Goal: Task Accomplishment & Management: Complete application form

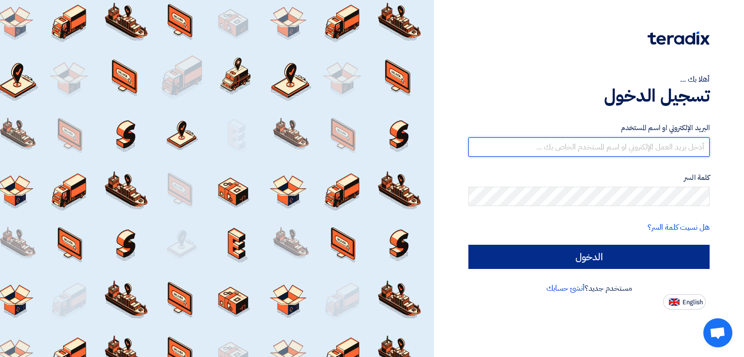
type input "italyaco2030@gmail.com"
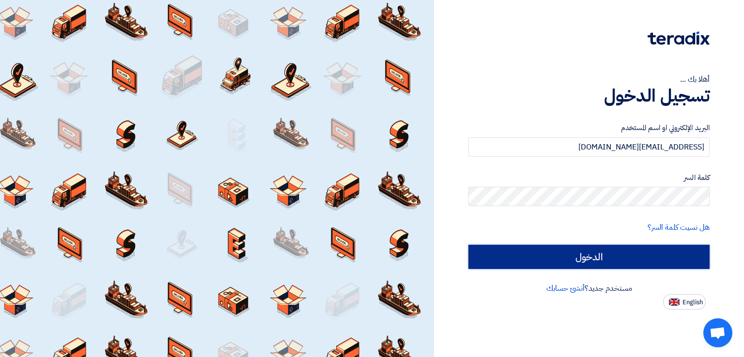
click at [570, 261] on input "الدخول" at bounding box center [588, 257] width 241 height 24
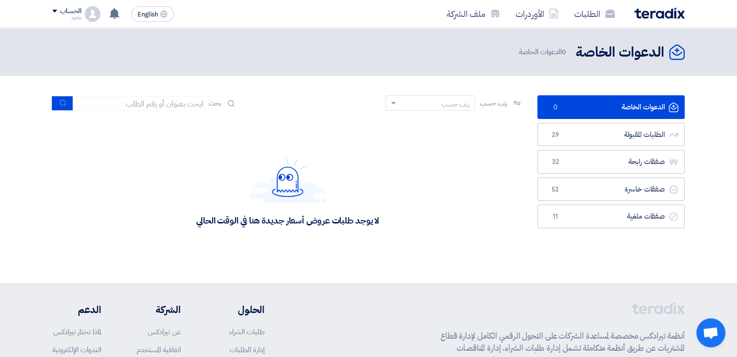
drag, startPoint x: 507, startPoint y: 256, endPoint x: 525, endPoint y: 246, distance: 21.0
click at [525, 246] on div "لا يوجد طلبات عروض أسعار جديدة هنا في الوقت الحالي" at bounding box center [287, 191] width 485 height 145
click at [609, 134] on link "الطلبات المقبولة الطلبات المقبولة 29" at bounding box center [610, 135] width 147 height 24
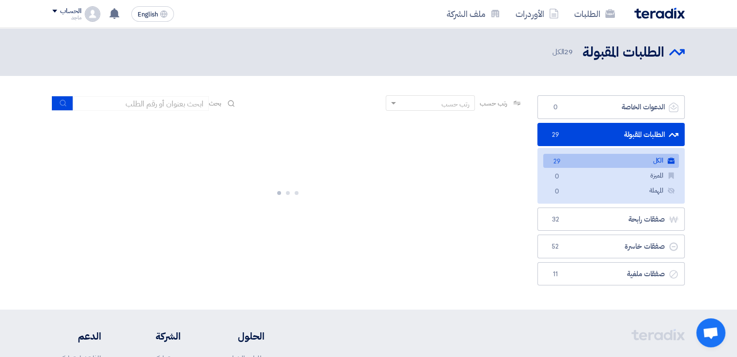
click at [609, 134] on link "الطلبات المقبولة الطلبات المقبولة 29" at bounding box center [610, 135] width 147 height 24
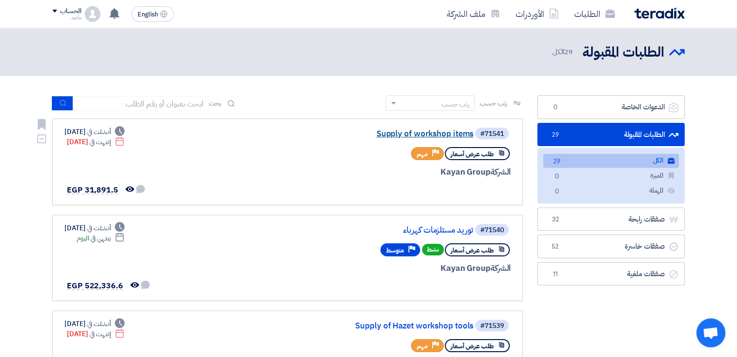
click at [418, 133] on link "Supply of workshop items" at bounding box center [376, 134] width 194 height 9
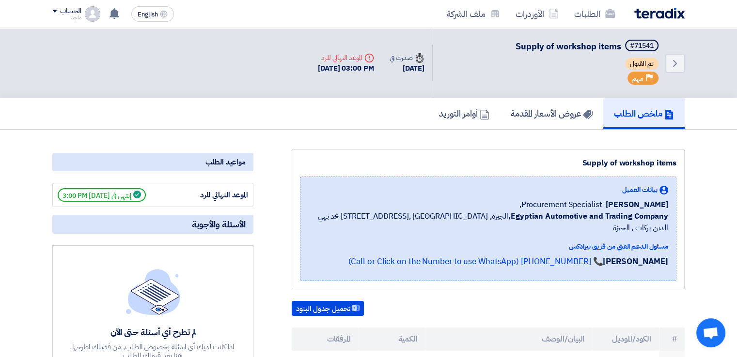
drag, startPoint x: 736, startPoint y: 61, endPoint x: 734, endPoint y: 85, distance: 23.8
click at [734, 85] on div "Back #71541 Supply of workshop items تم القبول Priority مهم Time صدرت في 23 Sep…" at bounding box center [368, 63] width 737 height 70
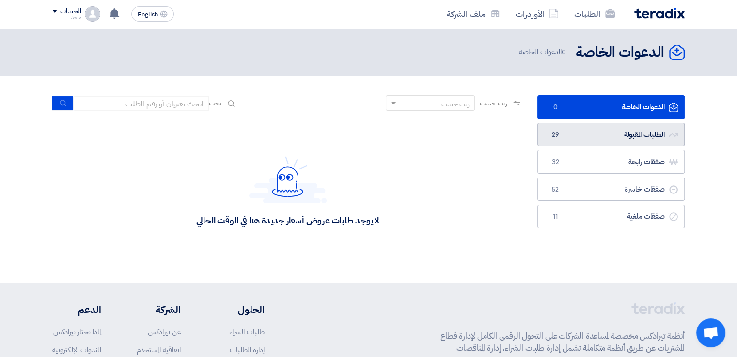
click at [624, 138] on link "الطلبات المقبولة الطلبات المقبولة 29" at bounding box center [610, 135] width 147 height 24
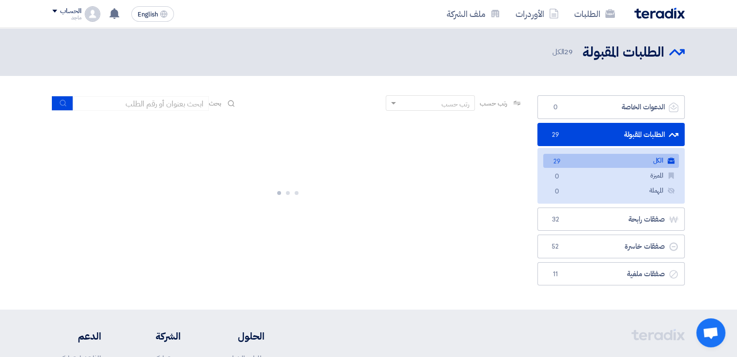
click at [624, 138] on link "الطلبات المقبولة الطلبات المقبولة 29" at bounding box center [610, 135] width 147 height 24
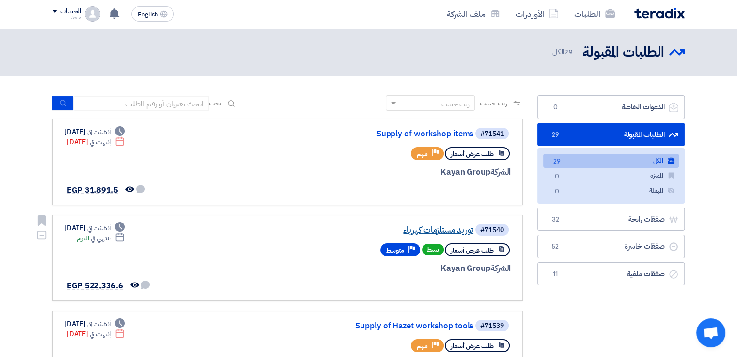
click at [435, 226] on link "توريد مستلزمات كهرباء" at bounding box center [376, 230] width 194 height 9
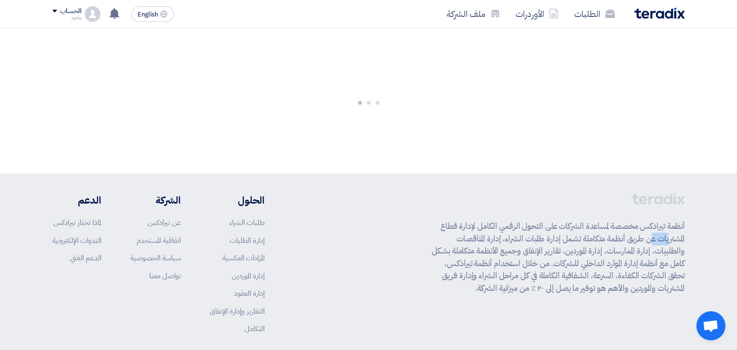
click at [435, 226] on p "أنظمة تيرادكس مخصصة لمساعدة الشركات على التحول الرقمي الكامل لإدارة قطاع المشتر…" at bounding box center [557, 257] width 253 height 74
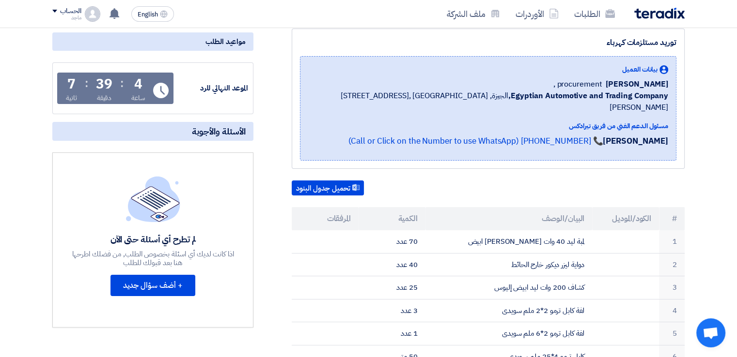
scroll to position [169, 0]
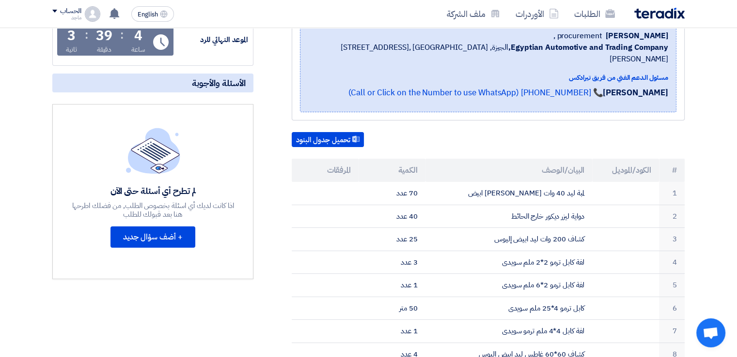
drag, startPoint x: 700, startPoint y: 7, endPoint x: 739, endPoint y: 20, distance: 41.7
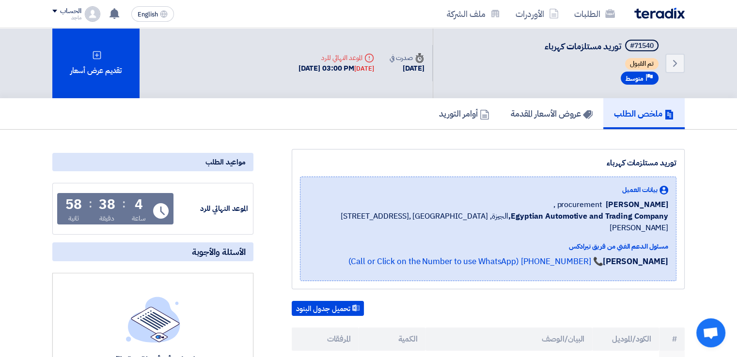
scroll to position [0, 0]
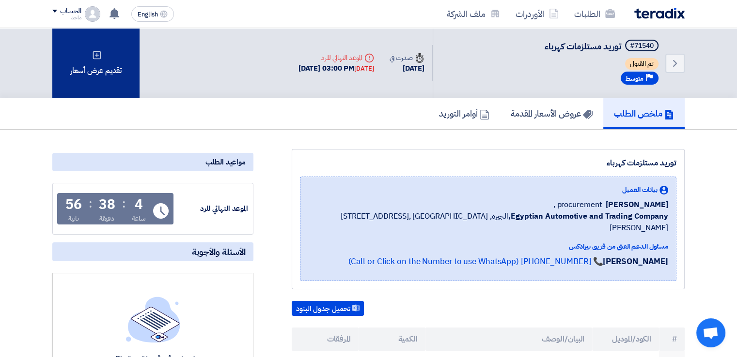
click at [114, 93] on div "تقديم عرض أسعار" at bounding box center [95, 63] width 87 height 70
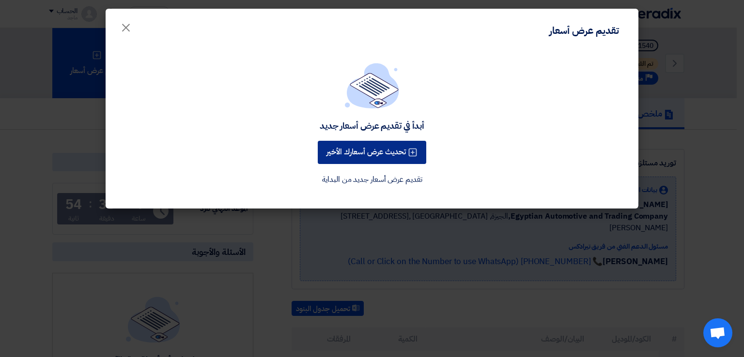
click at [367, 146] on button "تحديث عرض أسعارك الأخير" at bounding box center [372, 152] width 108 height 23
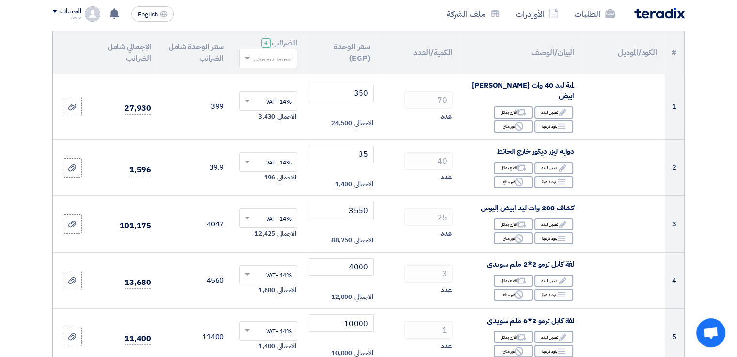
scroll to position [113, 0]
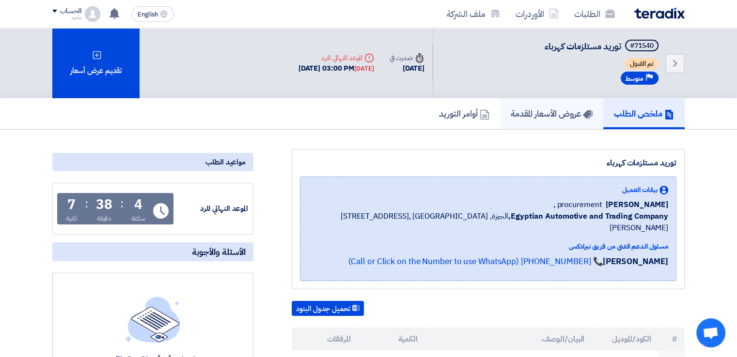
click at [523, 119] on link "عروض الأسعار المقدمة" at bounding box center [551, 113] width 103 height 31
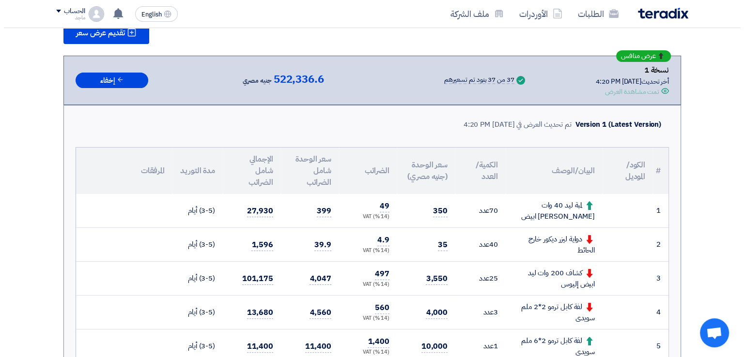
scroll to position [109, 0]
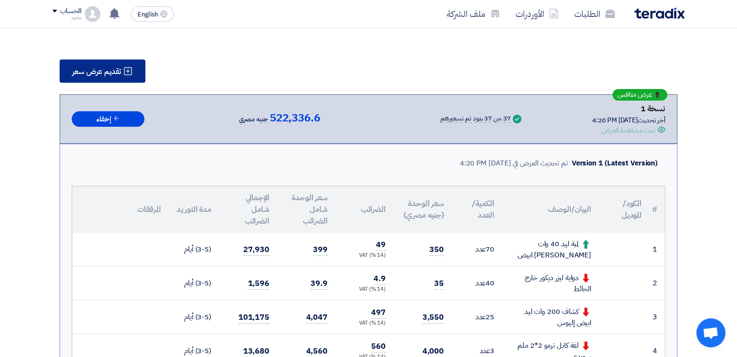
click at [79, 68] on span "تقديم عرض سعر" at bounding box center [96, 72] width 49 height 8
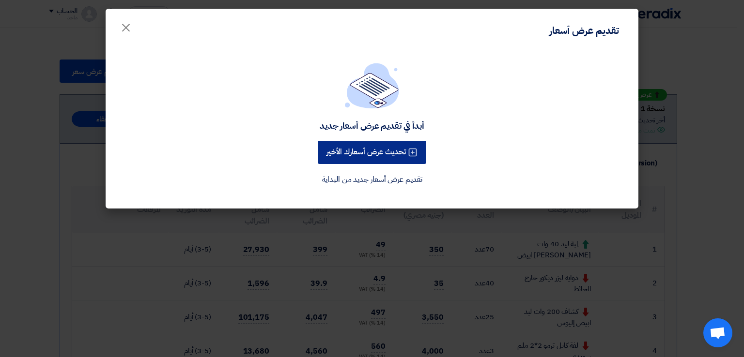
click at [353, 148] on button "تحديث عرض أسعارك الأخير" at bounding box center [372, 152] width 108 height 23
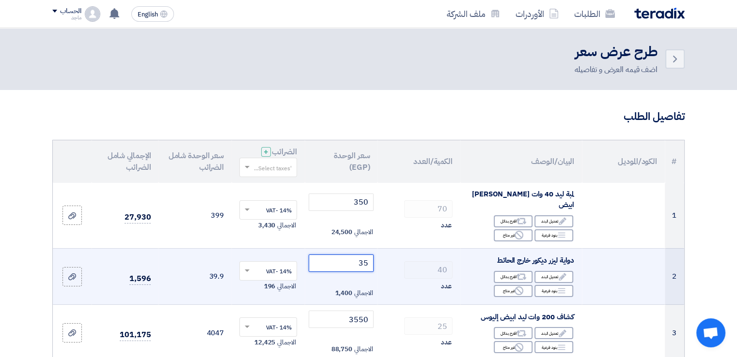
click at [330, 256] on input "35" at bounding box center [340, 263] width 65 height 17
type input "3"
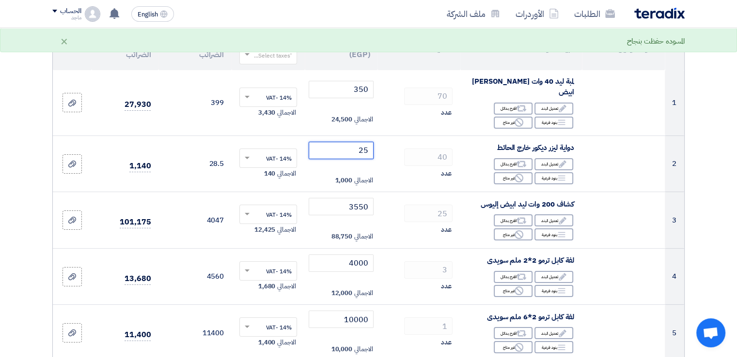
scroll to position [124, 0]
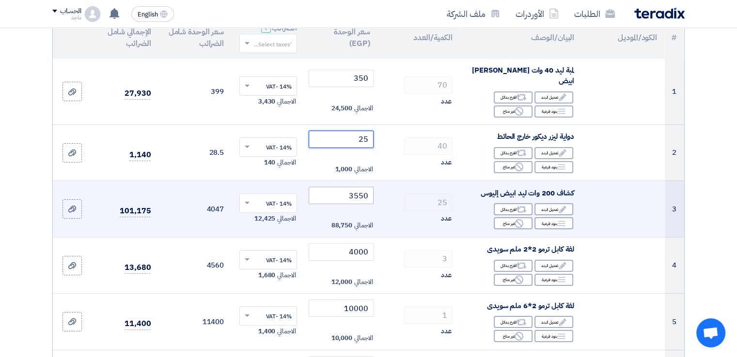
type input "25"
click at [338, 193] on input "3550" at bounding box center [340, 195] width 65 height 17
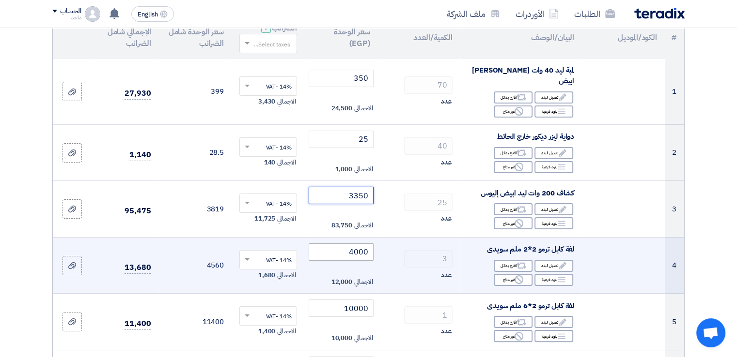
type input "3350"
click at [332, 244] on input "4000" at bounding box center [340, 252] width 65 height 17
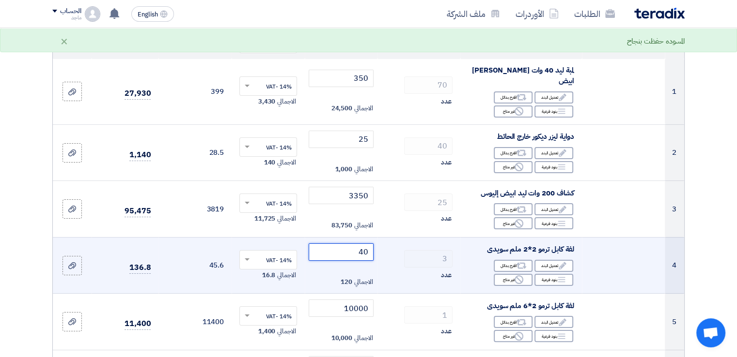
type input "4"
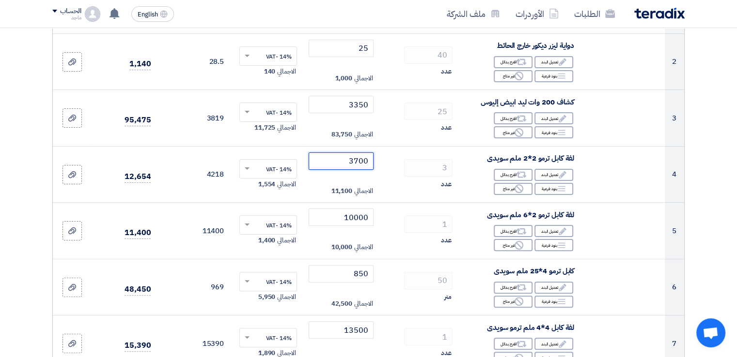
scroll to position [219, 0]
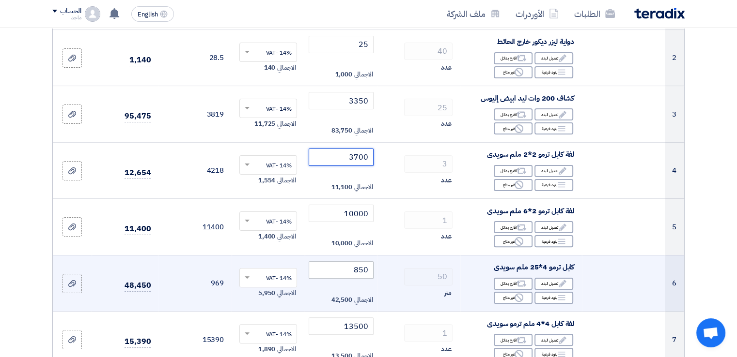
type input "3700"
click at [329, 261] on input "850" at bounding box center [340, 269] width 65 height 17
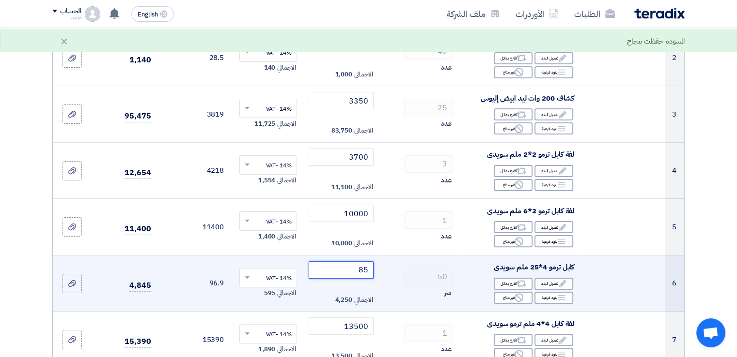
type input "8"
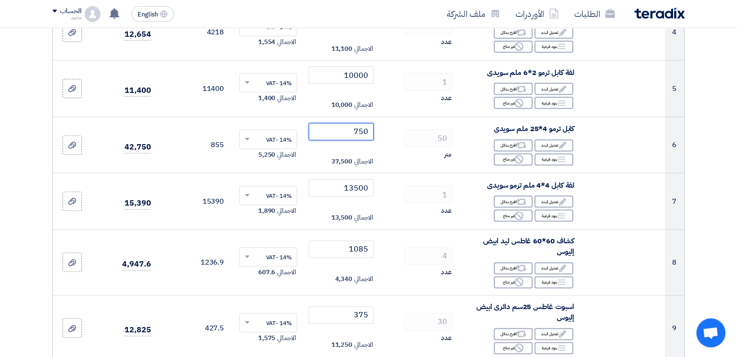
scroll to position [365, 0]
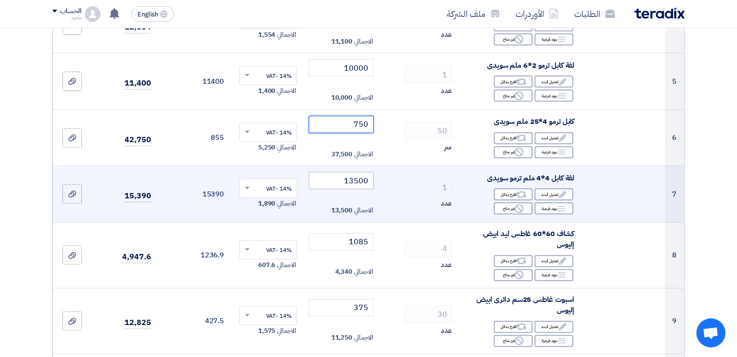
type input "750"
click at [328, 173] on input "13500" at bounding box center [340, 180] width 65 height 17
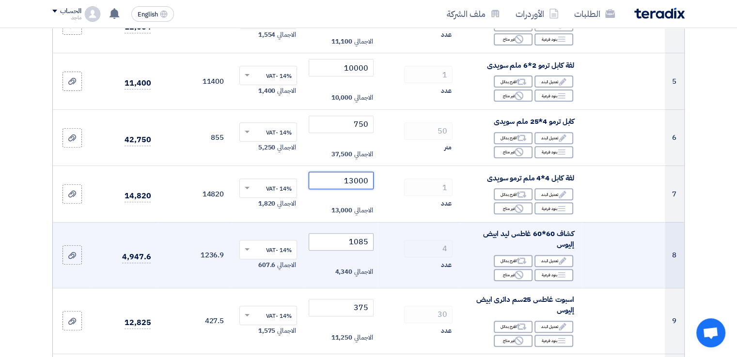
type input "13000"
click at [339, 233] on input "1085" at bounding box center [340, 241] width 65 height 17
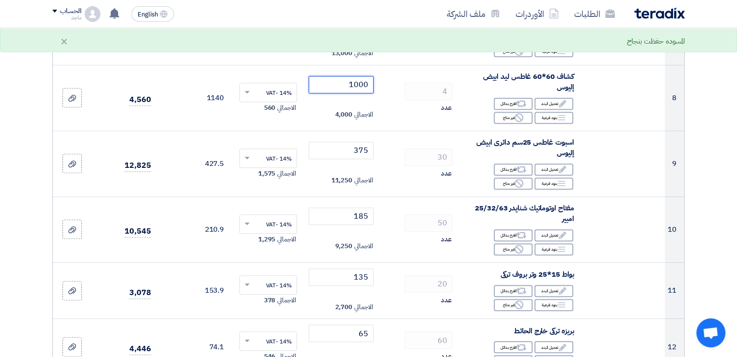
scroll to position [529, 0]
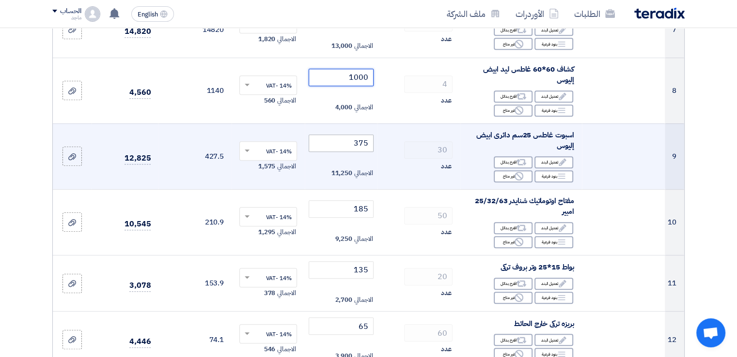
type input "1000"
click at [345, 137] on input "375" at bounding box center [340, 143] width 65 height 17
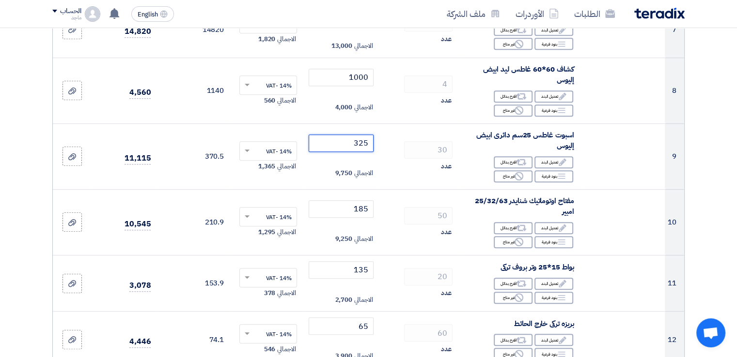
type input "325"
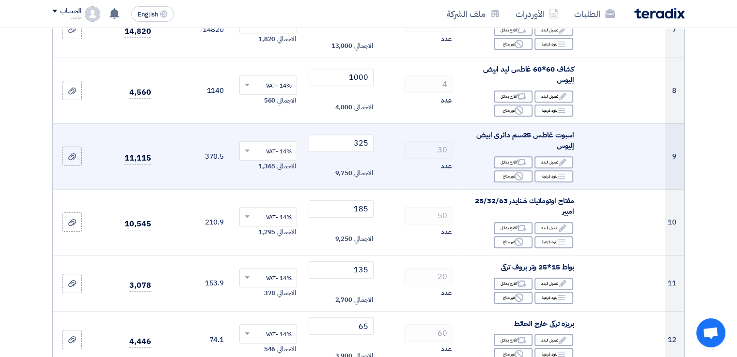
drag, startPoint x: 707, startPoint y: 133, endPoint x: 655, endPoint y: 159, distance: 58.9
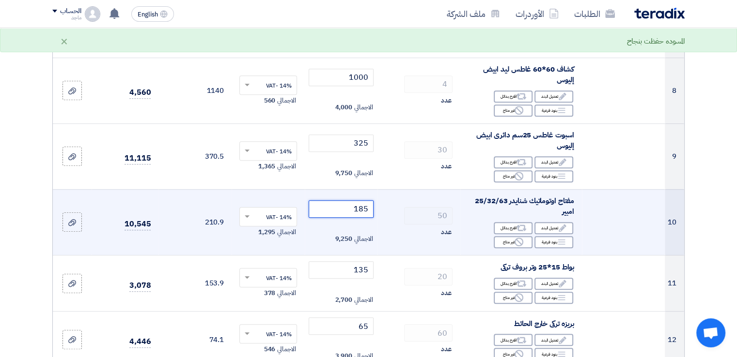
click at [341, 200] on input "185" at bounding box center [340, 208] width 65 height 17
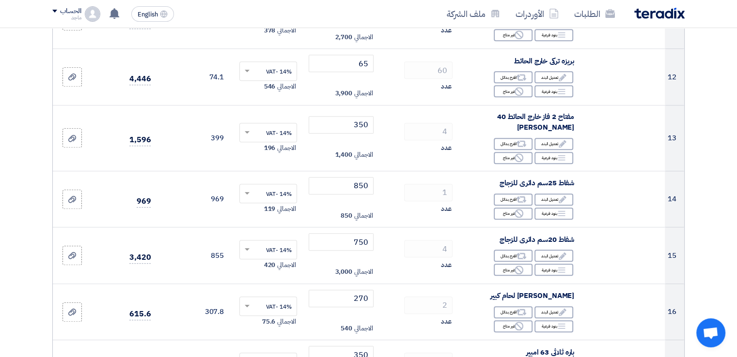
scroll to position [807, 0]
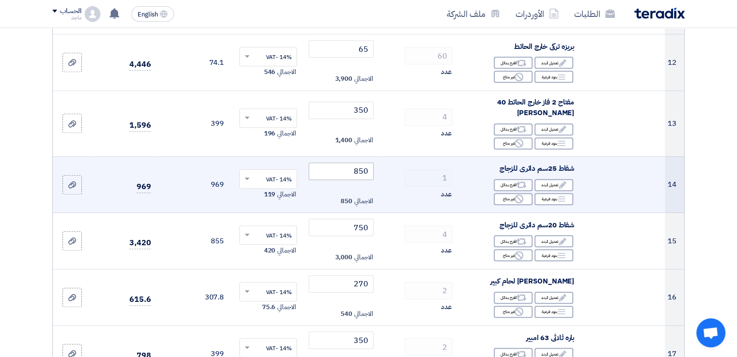
type input "170"
click at [339, 163] on input "850" at bounding box center [340, 171] width 65 height 17
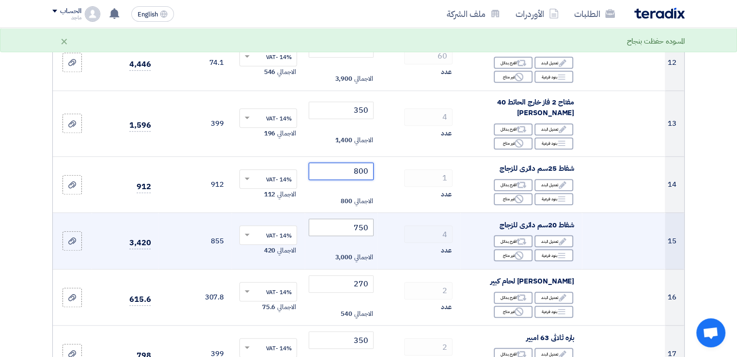
type input "800"
click at [336, 219] on input "750" at bounding box center [340, 227] width 65 height 17
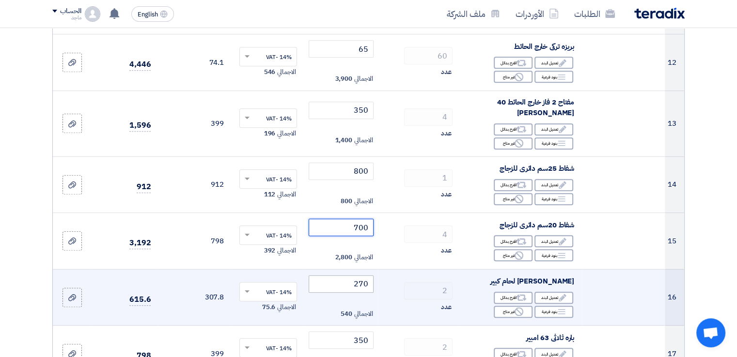
type input "700"
click at [341, 276] on input "270" at bounding box center [340, 284] width 65 height 17
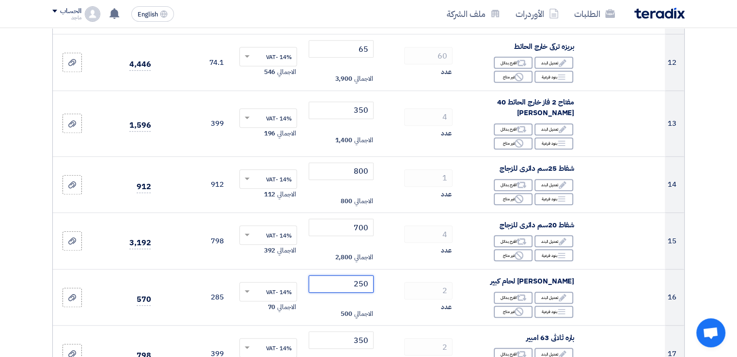
type input "250"
drag, startPoint x: 736, startPoint y: 121, endPoint x: 736, endPoint y: 132, distance: 11.6
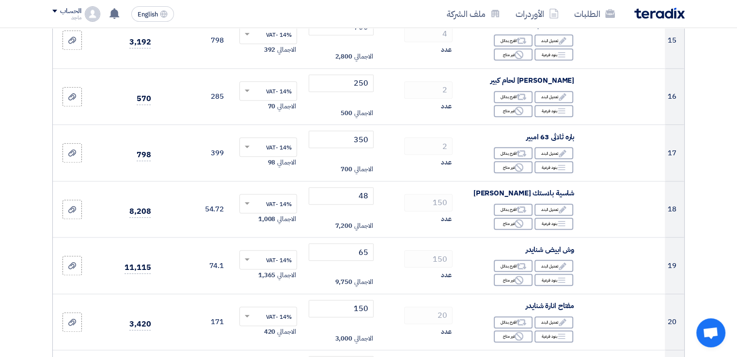
scroll to position [1012, 0]
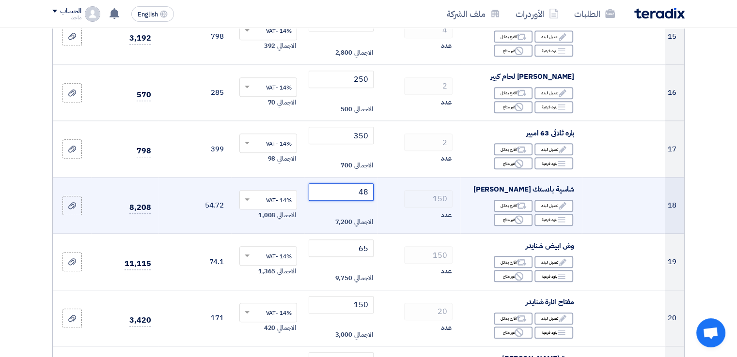
click at [340, 184] on input "48" at bounding box center [340, 192] width 65 height 17
type input "4"
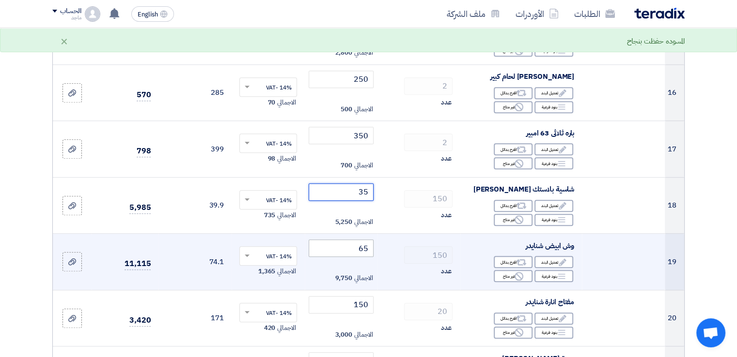
type input "35"
click at [344, 240] on input "65" at bounding box center [340, 248] width 65 height 17
type input "6"
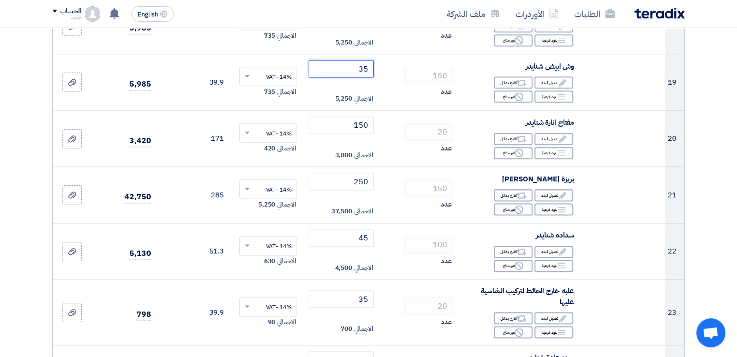
scroll to position [1195, 0]
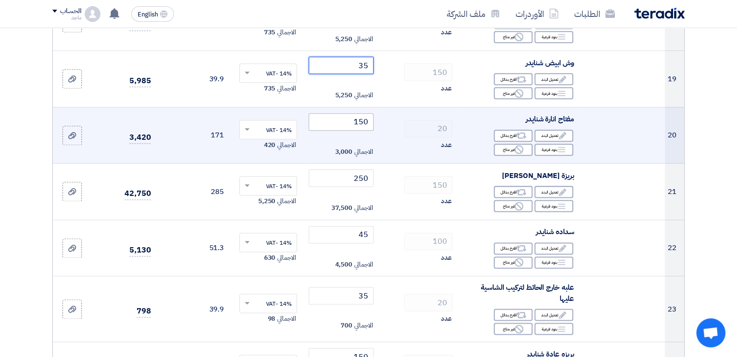
type input "35"
click at [339, 113] on input "150" at bounding box center [340, 121] width 65 height 17
type input "1"
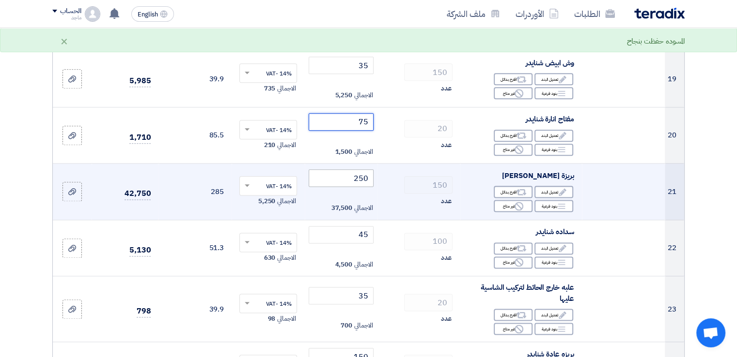
type input "75"
click at [339, 169] on input "250" at bounding box center [340, 177] width 65 height 17
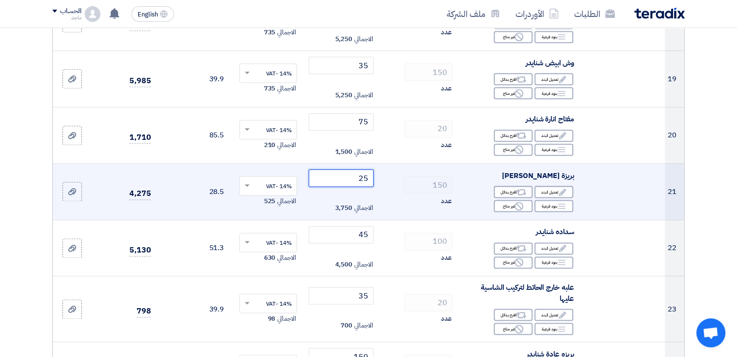
type input "2"
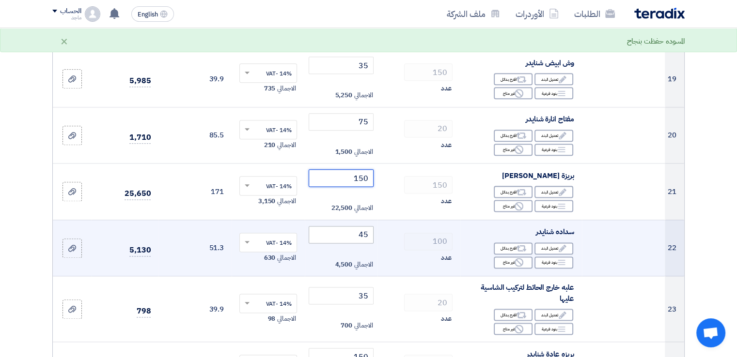
type input "150"
click at [344, 227] on input "45" at bounding box center [340, 234] width 65 height 17
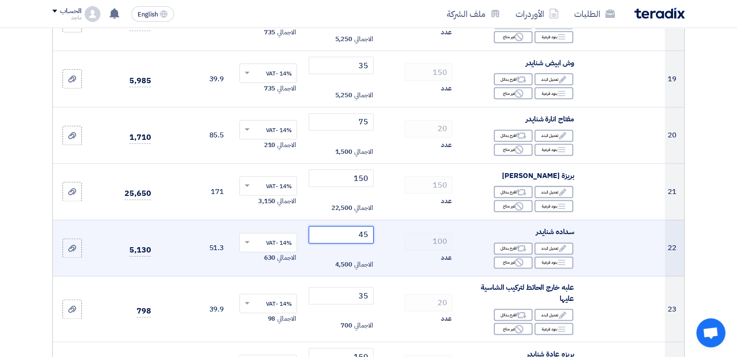
type input "4"
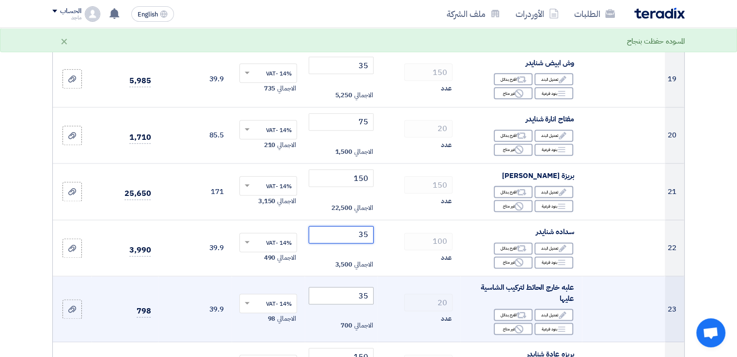
type input "35"
click at [326, 287] on input "35" at bounding box center [340, 295] width 65 height 17
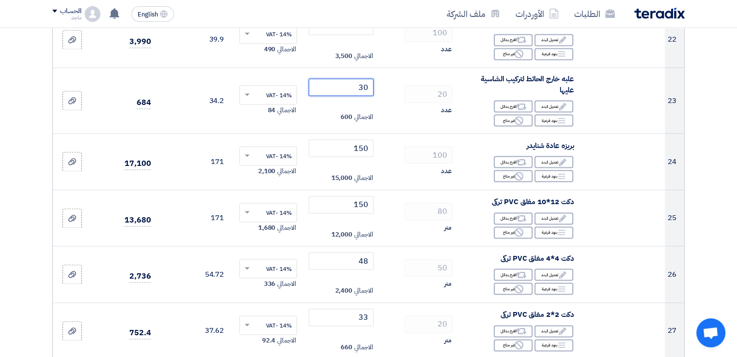
scroll to position [1411, 0]
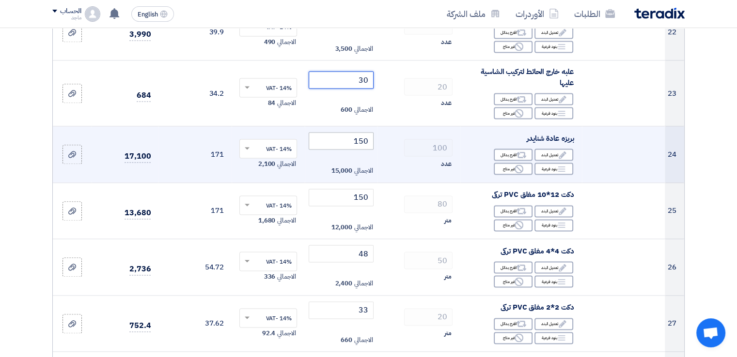
type input "30"
click at [347, 132] on input "150" at bounding box center [340, 140] width 65 height 17
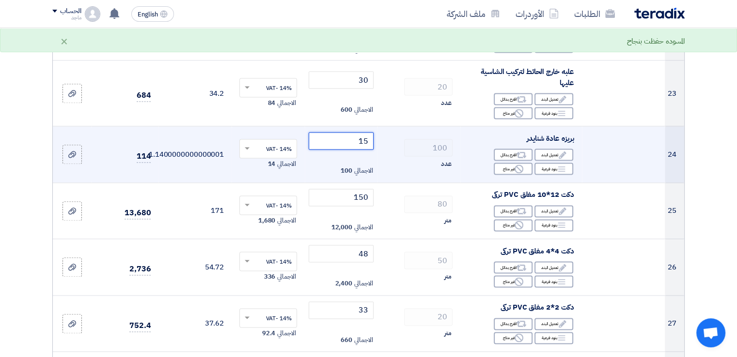
type input "1"
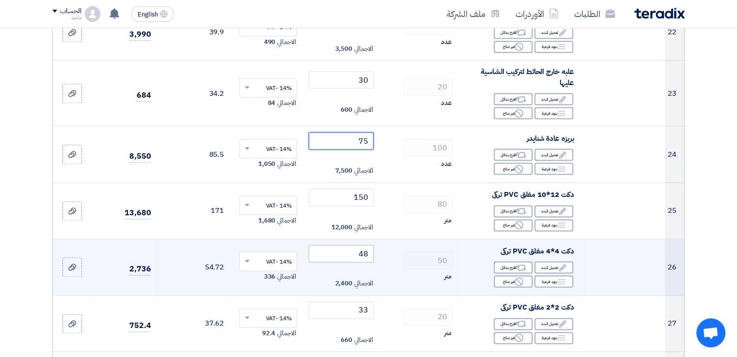
type input "75"
click at [345, 248] on input "48" at bounding box center [340, 253] width 65 height 17
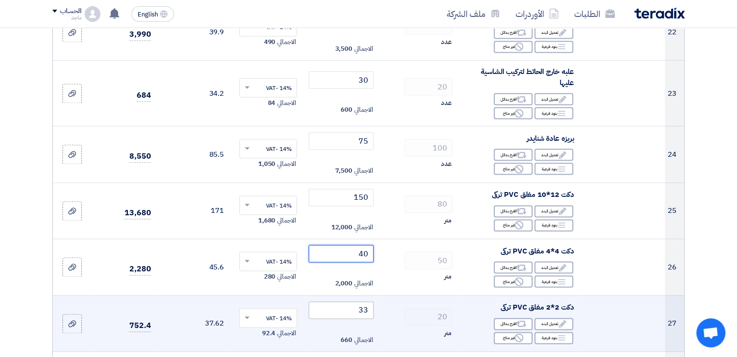
type input "40"
click at [349, 302] on input "33" at bounding box center [340, 310] width 65 height 17
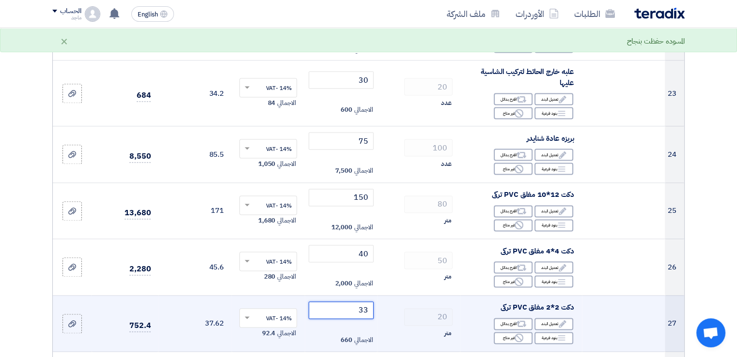
type input "3"
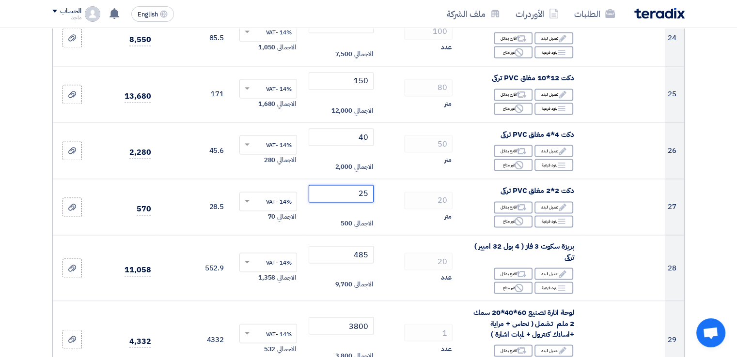
scroll to position [1531, 0]
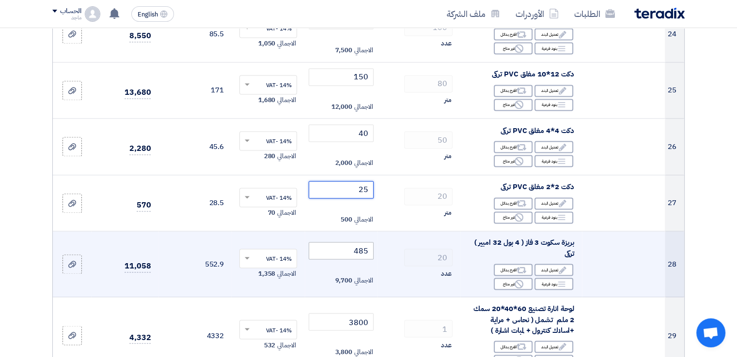
type input "25"
click at [336, 242] on input "485" at bounding box center [340, 250] width 65 height 17
type input "4"
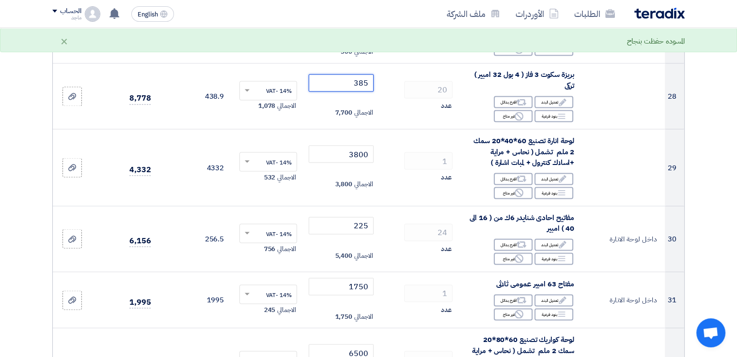
scroll to position [1710, 0]
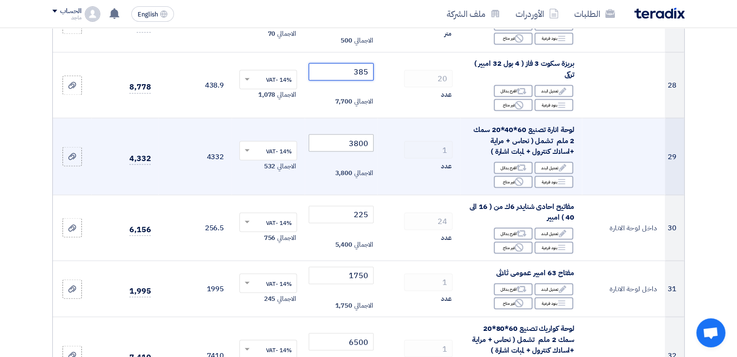
type input "385"
click at [327, 134] on input "3800" at bounding box center [340, 142] width 65 height 17
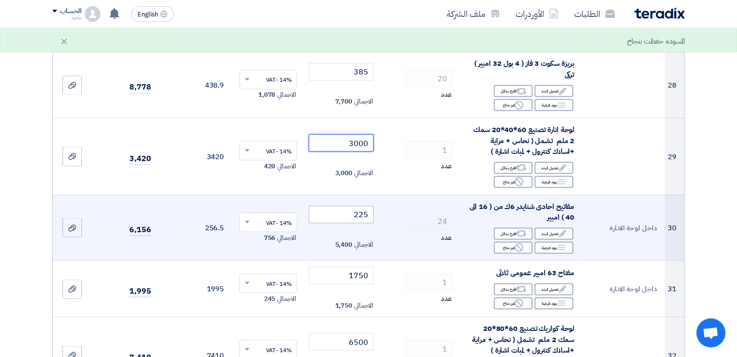
type input "3000"
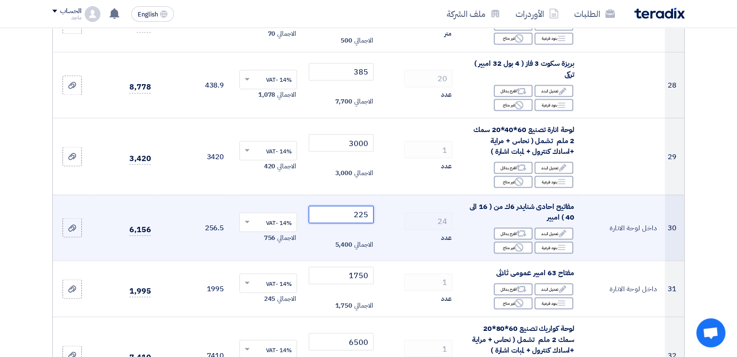
click at [333, 206] on input "225" at bounding box center [340, 214] width 65 height 17
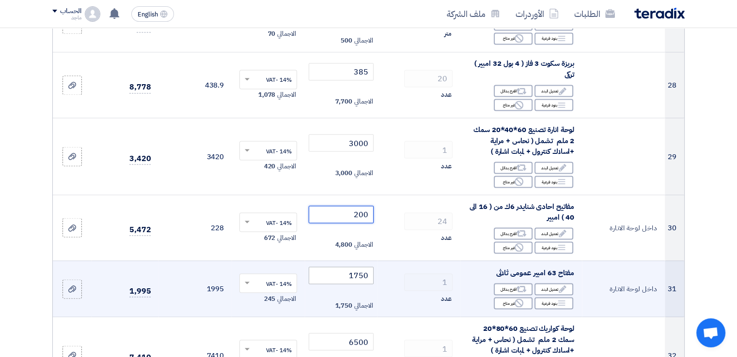
type input "200"
click at [333, 267] on input "1750" at bounding box center [340, 275] width 65 height 17
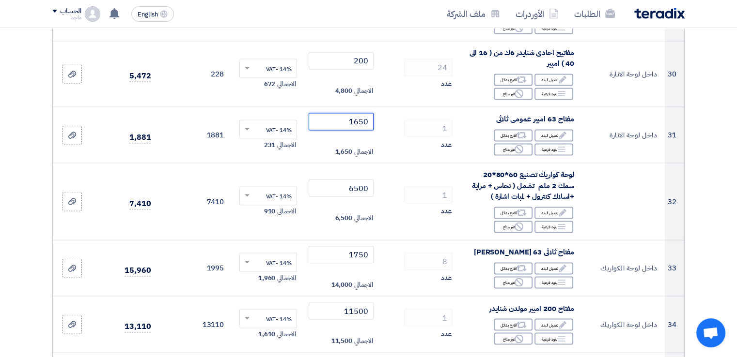
scroll to position [1867, 0]
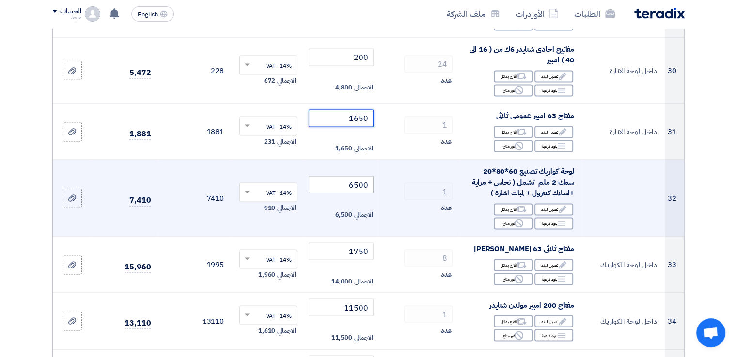
type input "1650"
click at [325, 176] on input "6500" at bounding box center [340, 184] width 65 height 17
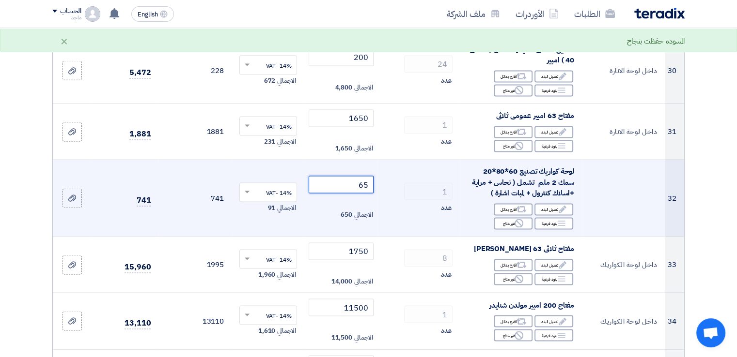
type input "6"
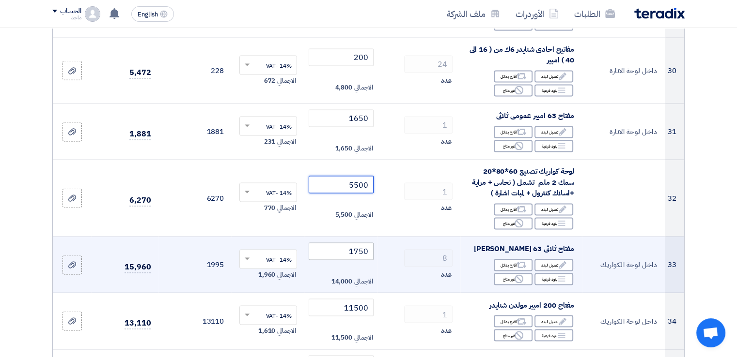
type input "5500"
click at [335, 243] on input "1750" at bounding box center [340, 251] width 65 height 17
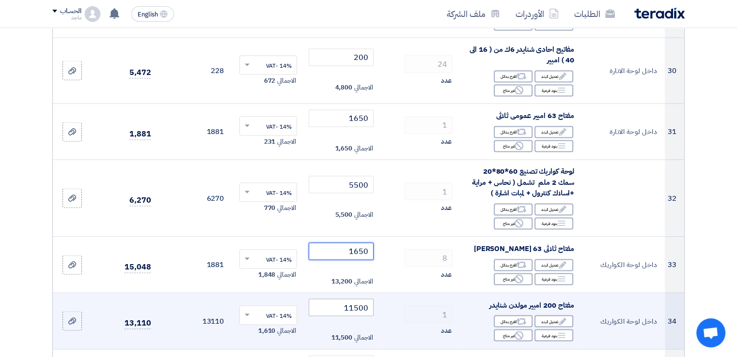
type input "1650"
click at [332, 299] on input "11500" at bounding box center [340, 307] width 65 height 17
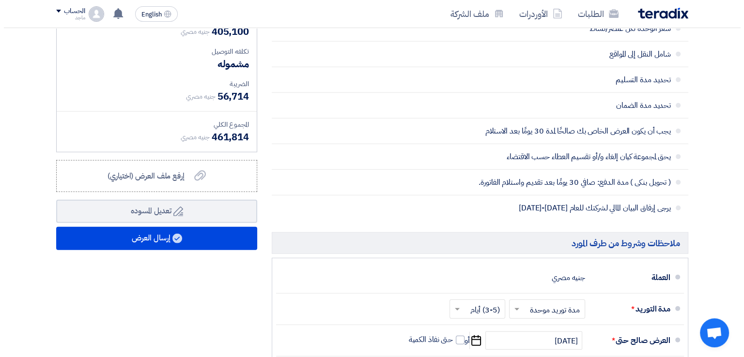
scroll to position [2506, 0]
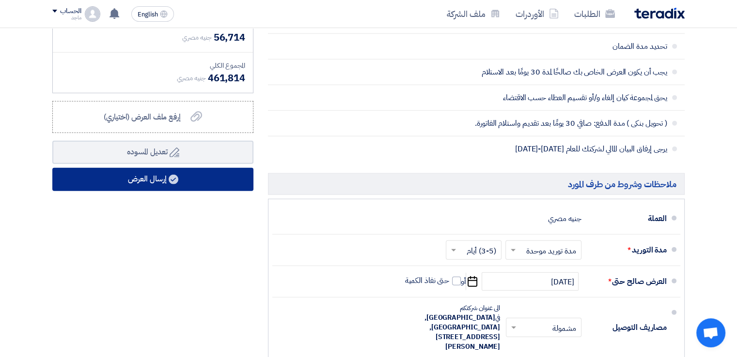
type input "10500"
click at [217, 171] on button "إرسال العرض" at bounding box center [152, 179] width 201 height 23
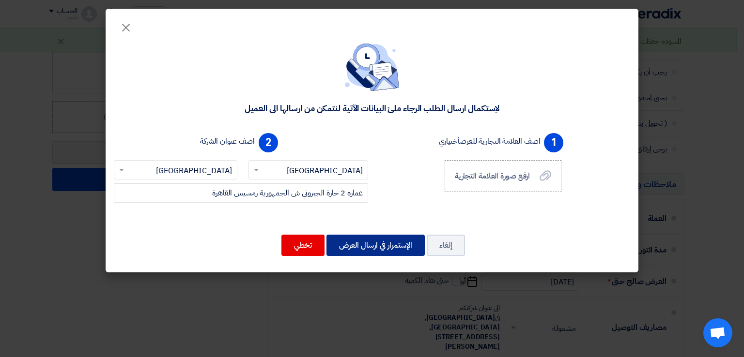
click at [360, 245] on button "الإستمرار في ارسال العرض" at bounding box center [375, 245] width 98 height 21
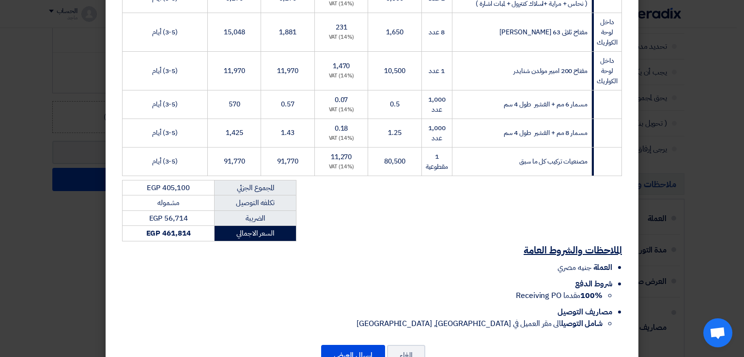
scroll to position [1105, 0]
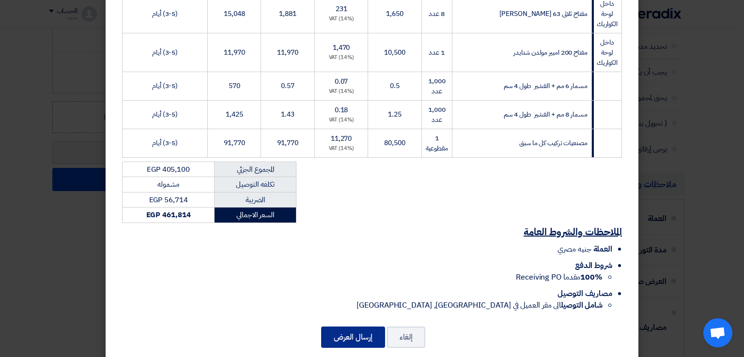
click at [338, 337] on button "إرسال العرض" at bounding box center [353, 337] width 64 height 21
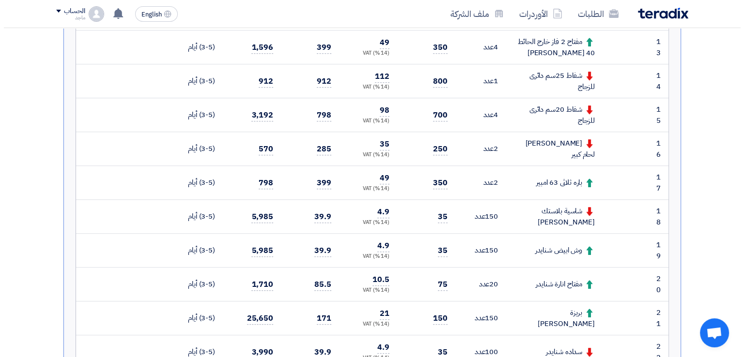
scroll to position [125, 0]
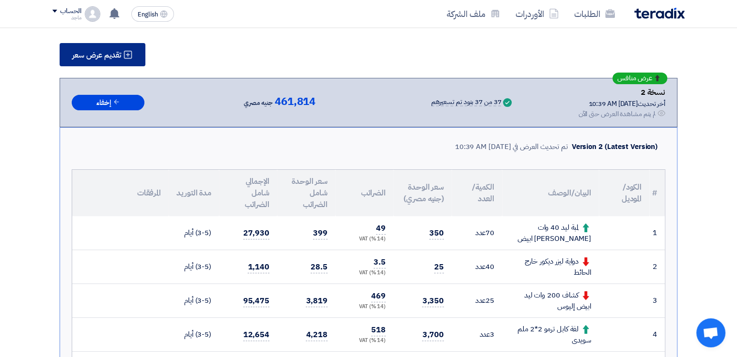
click at [114, 53] on span "تقديم عرض سعر" at bounding box center [96, 55] width 49 height 8
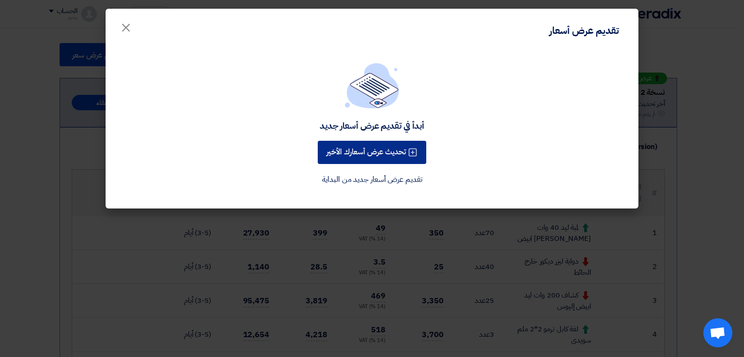
click at [388, 149] on button "تحديث عرض أسعارك الأخير" at bounding box center [372, 152] width 108 height 23
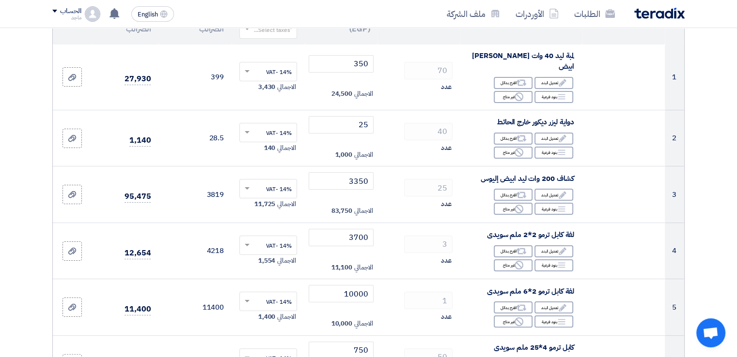
scroll to position [142, 0]
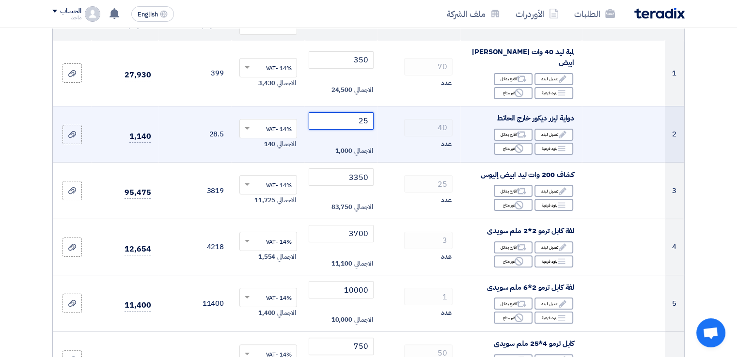
click at [343, 115] on input "25" at bounding box center [340, 120] width 65 height 17
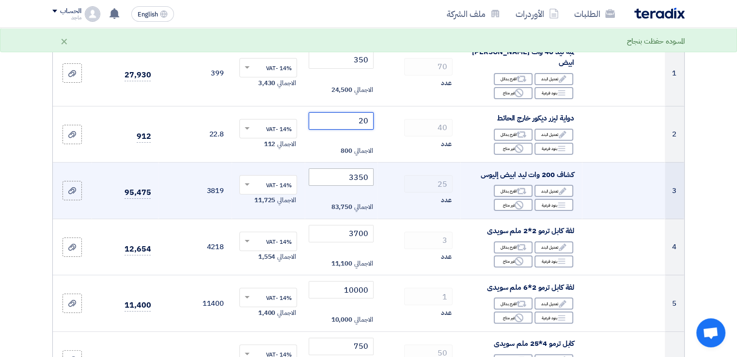
type input "20"
click at [339, 169] on input "3350" at bounding box center [340, 177] width 65 height 17
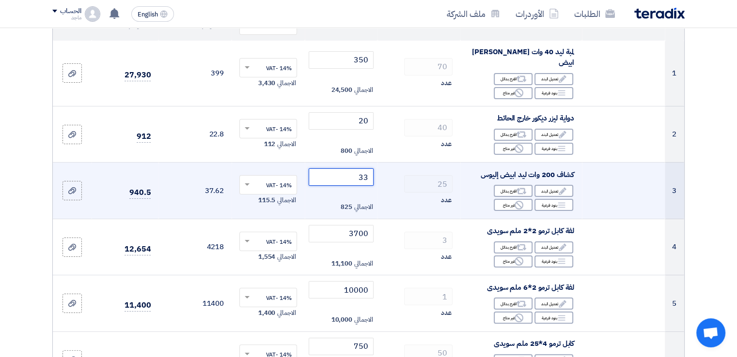
type input "3"
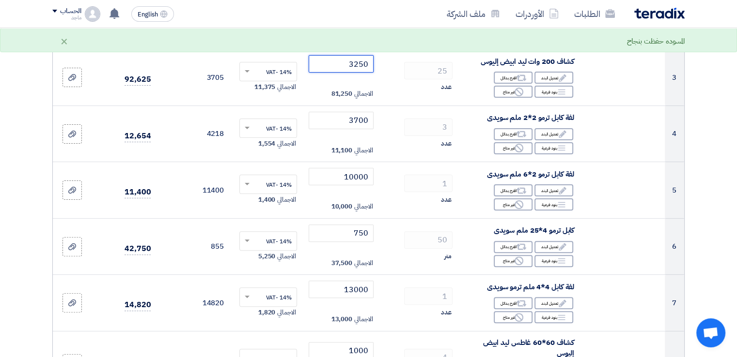
scroll to position [259, 0]
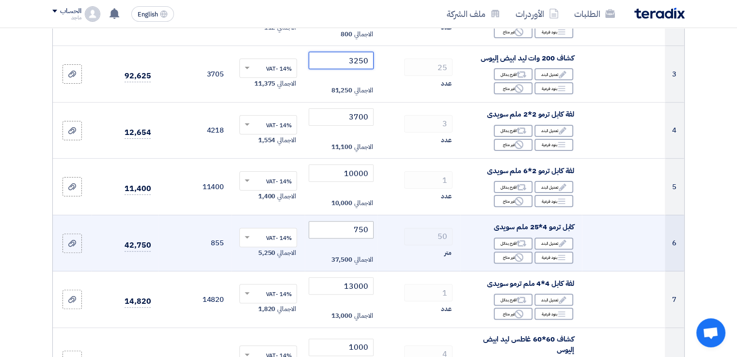
type input "3250"
click at [332, 221] on input "750" at bounding box center [340, 229] width 65 height 17
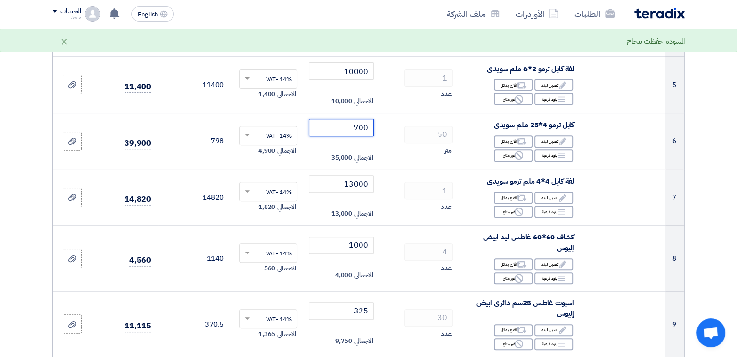
scroll to position [369, 0]
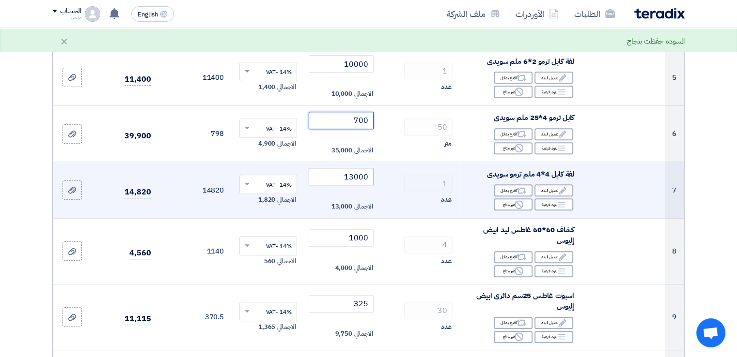
type input "700"
click at [327, 168] on input "13000" at bounding box center [340, 176] width 65 height 17
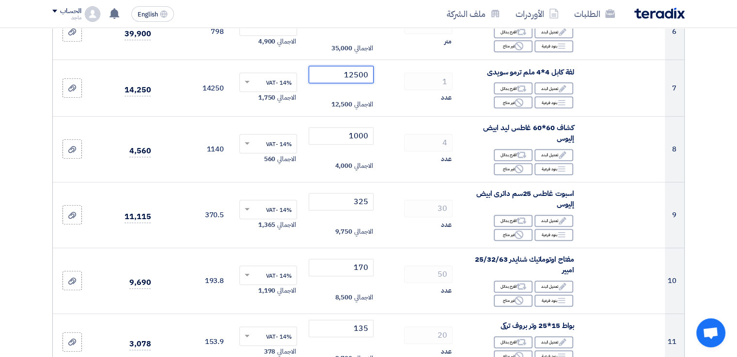
scroll to position [478, 0]
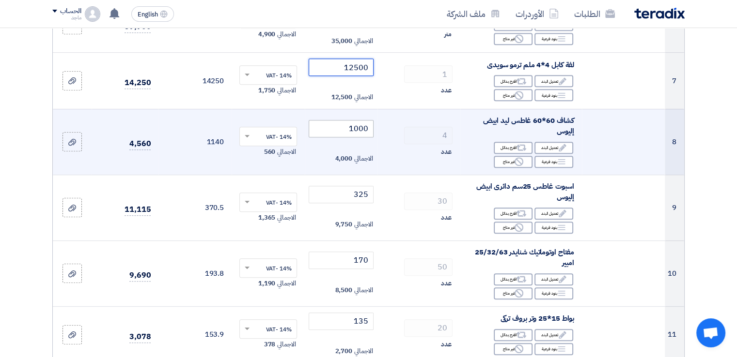
type input "12500"
click at [325, 120] on input "1000" at bounding box center [340, 128] width 65 height 17
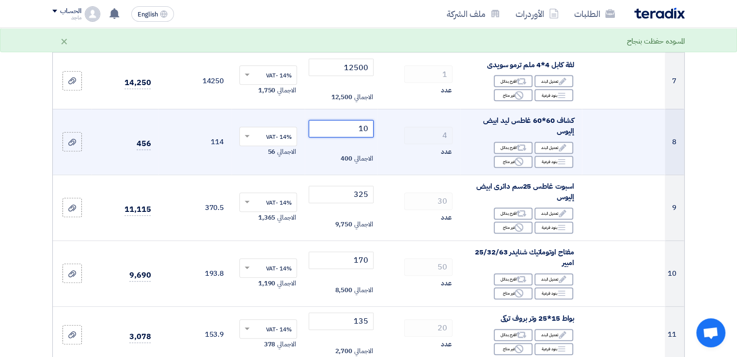
type input "1"
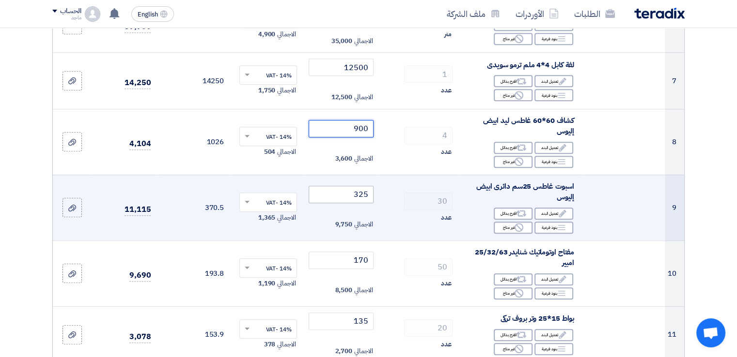
type input "900"
click at [332, 186] on input "325" at bounding box center [340, 194] width 65 height 17
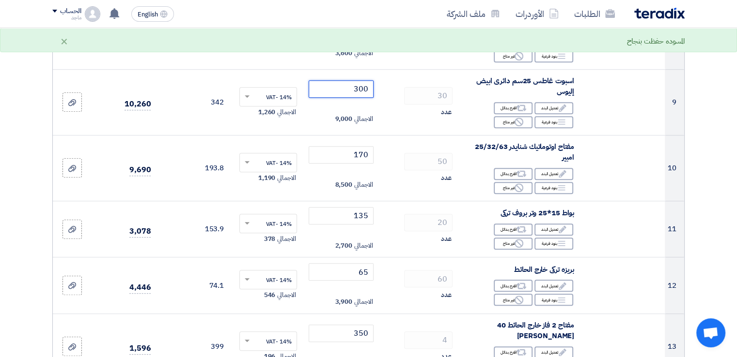
scroll to position [620, 0]
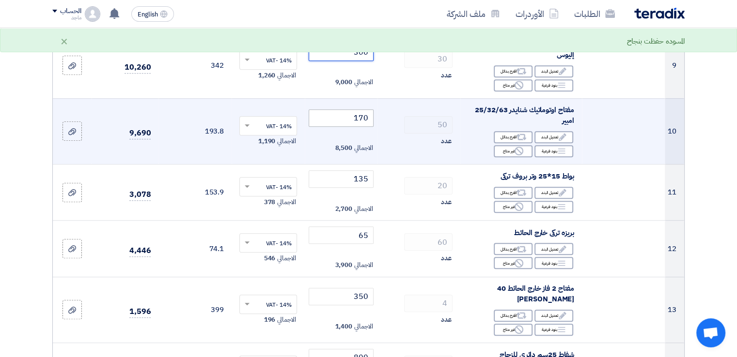
type input "300"
click at [339, 111] on input "170" at bounding box center [340, 117] width 65 height 17
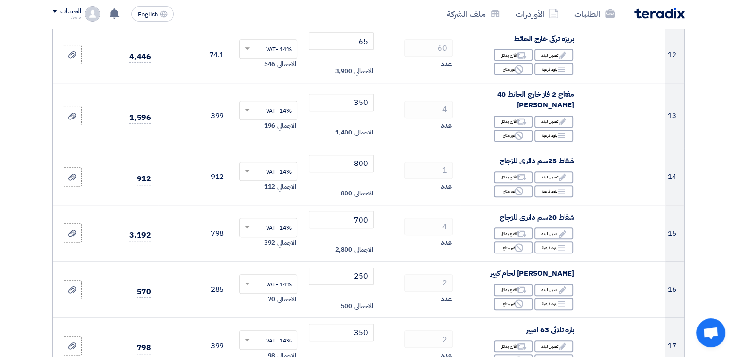
scroll to position [844, 0]
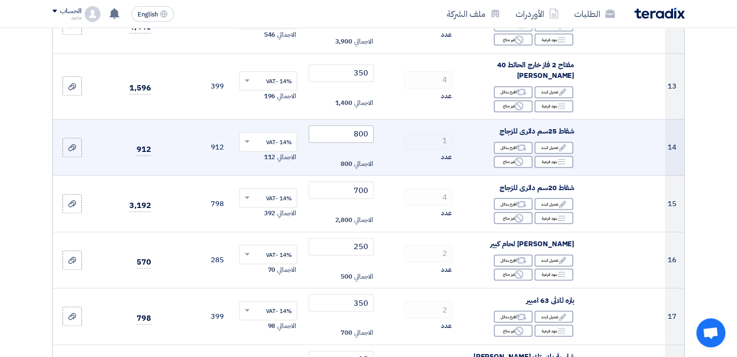
type input "150"
click at [338, 126] on input "800" at bounding box center [340, 133] width 65 height 17
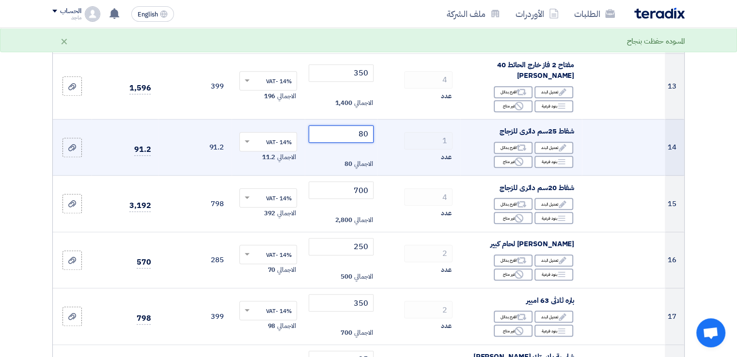
type input "8"
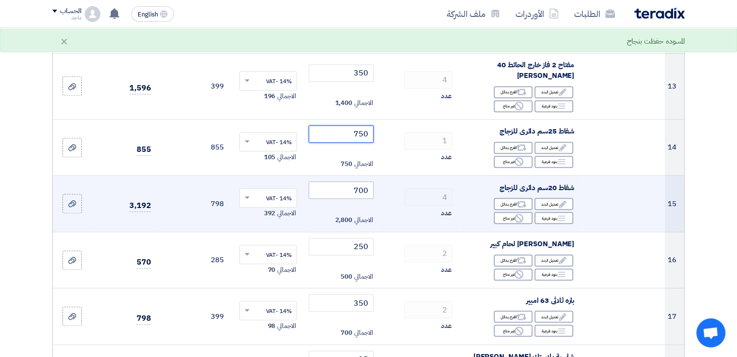
type input "750"
click at [334, 182] on input "700" at bounding box center [340, 190] width 65 height 17
type input "7"
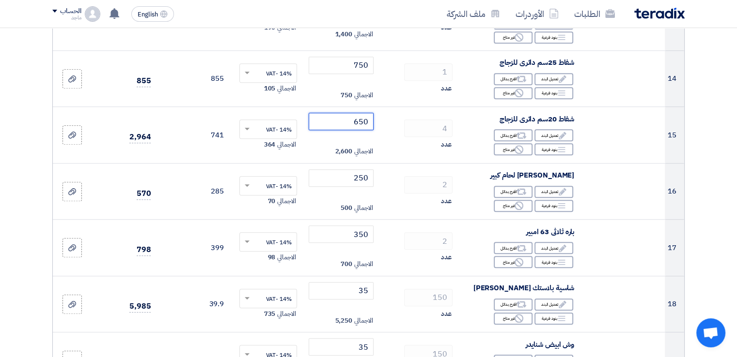
scroll to position [916, 0]
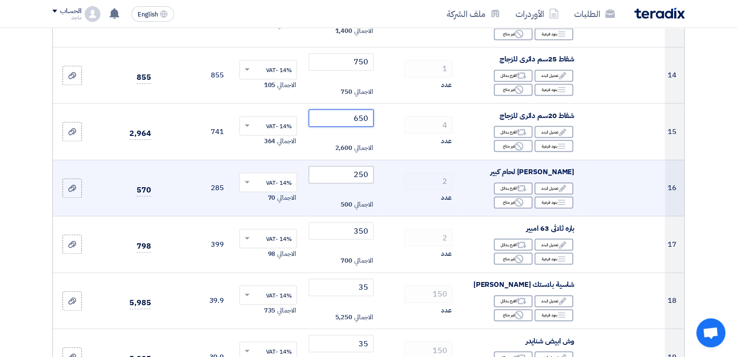
type input "650"
click at [340, 166] on input "250" at bounding box center [340, 174] width 65 height 17
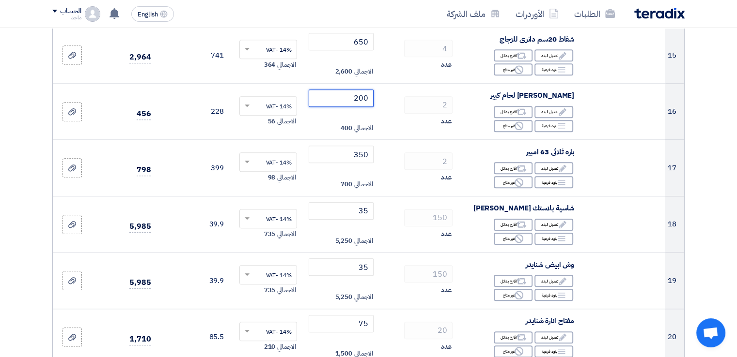
scroll to position [997, 0]
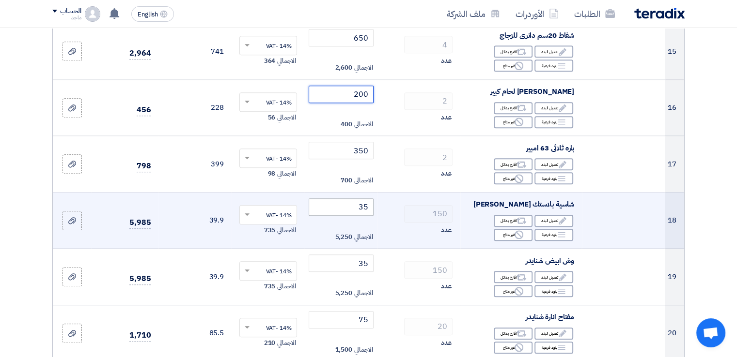
type input "200"
click at [345, 199] on input "35" at bounding box center [340, 207] width 65 height 17
type input "3"
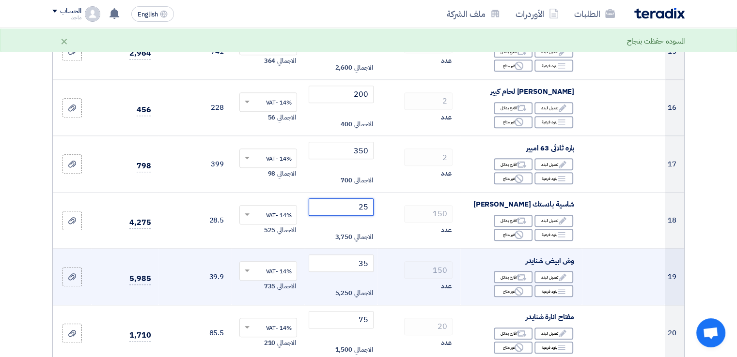
type input "25"
click at [335, 249] on td "35 الاجمالي 5,250" at bounding box center [341, 277] width 73 height 57
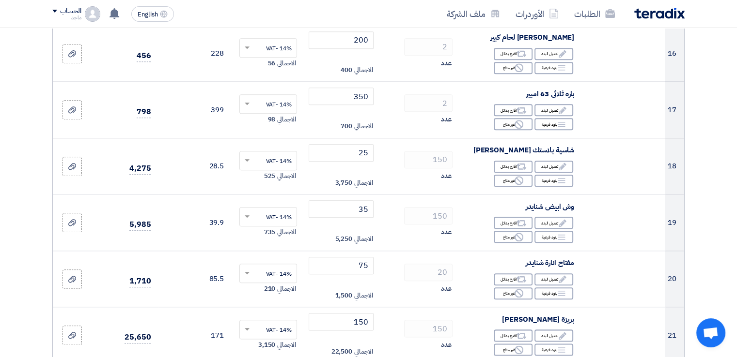
scroll to position [1054, 0]
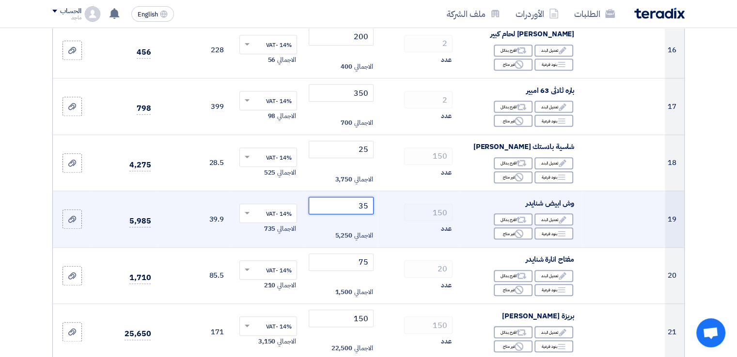
click at [341, 197] on input "35" at bounding box center [340, 205] width 65 height 17
type input "3"
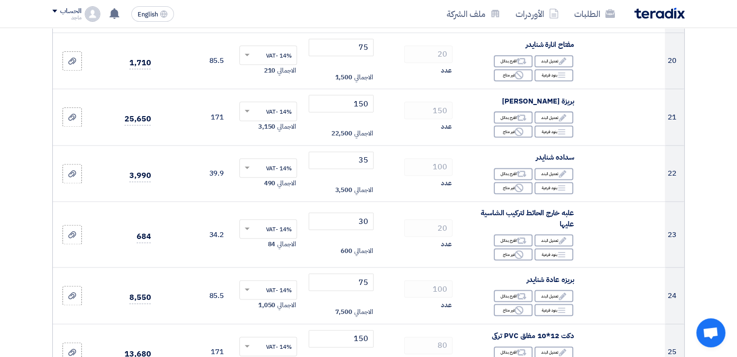
scroll to position [1273, 0]
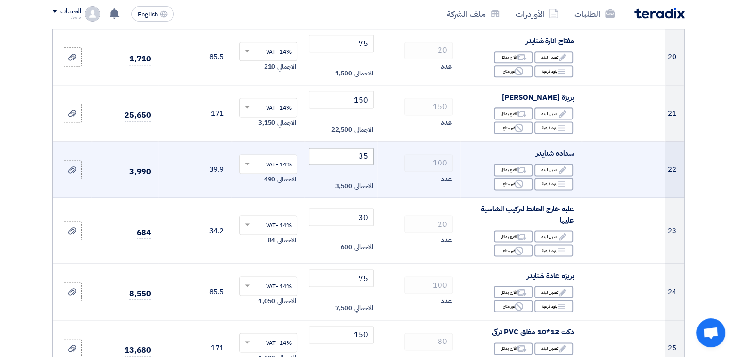
type input "25"
click at [338, 148] on input "35" at bounding box center [340, 156] width 65 height 17
type input "3"
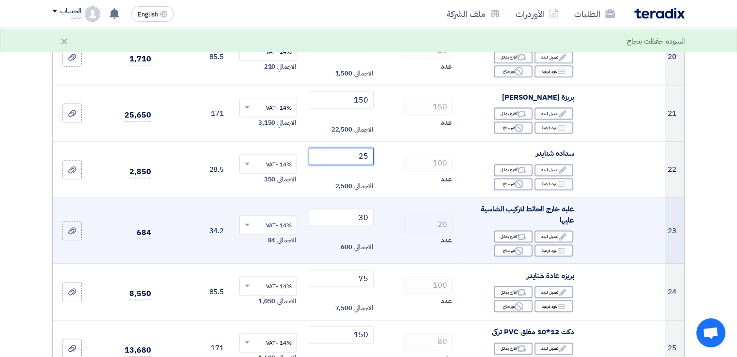
type input "25"
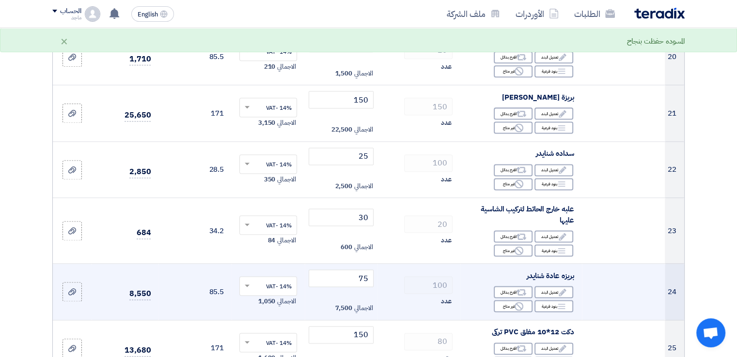
drag, startPoint x: 346, startPoint y: 249, endPoint x: 344, endPoint y: 256, distance: 7.1
click at [344, 256] on tbody "1 لمبة ليد 40 وات إليوس ابيض Edit تعديل البند Alternative اقترح بدائل Breakdown…" at bounding box center [368, 11] width 631 height 2203
click at [345, 270] on input "75" at bounding box center [340, 278] width 65 height 17
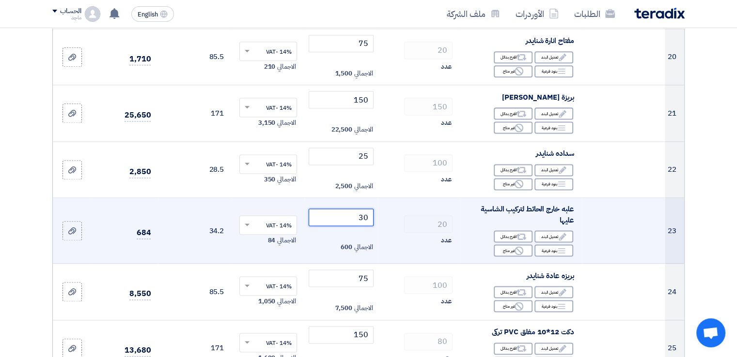
click at [342, 209] on input "30" at bounding box center [340, 217] width 65 height 17
type input "3"
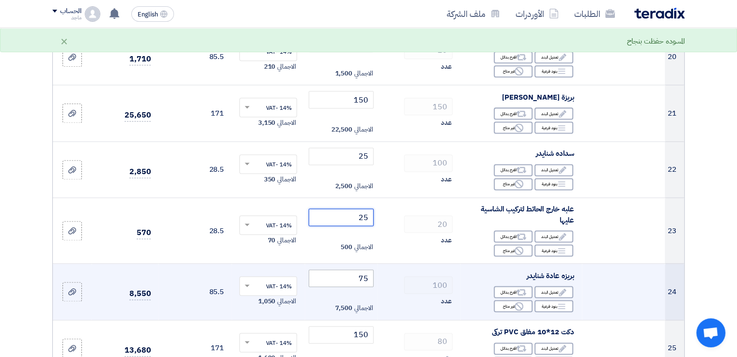
type input "25"
click at [336, 270] on input "75" at bounding box center [340, 278] width 65 height 17
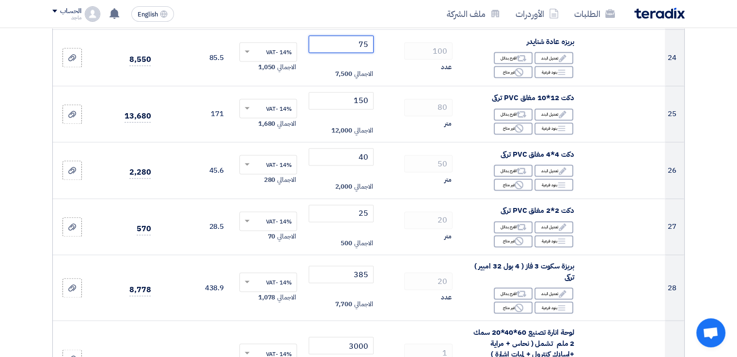
scroll to position [1511, 0]
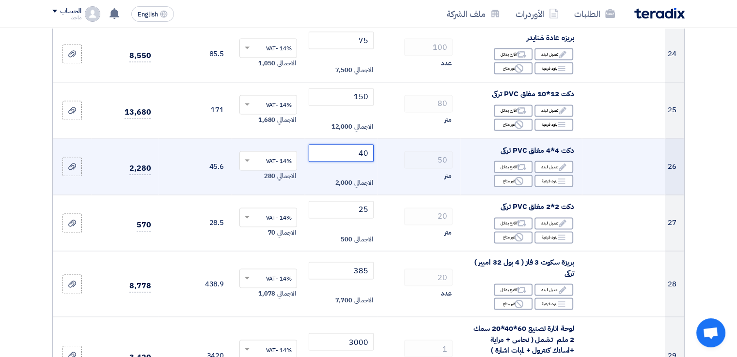
click at [336, 144] on input "40" at bounding box center [340, 152] width 65 height 17
type input "4"
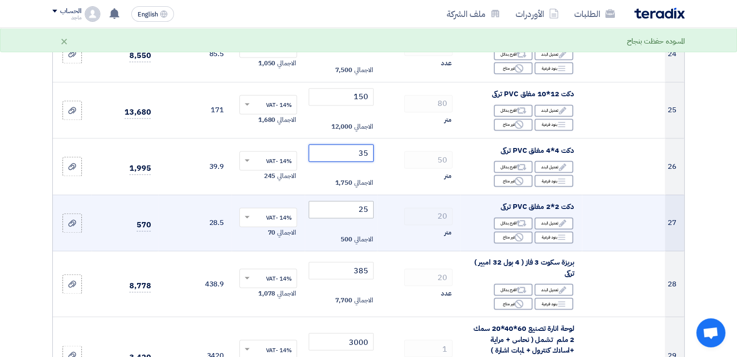
type input "35"
click at [326, 201] on input "25" at bounding box center [340, 209] width 65 height 17
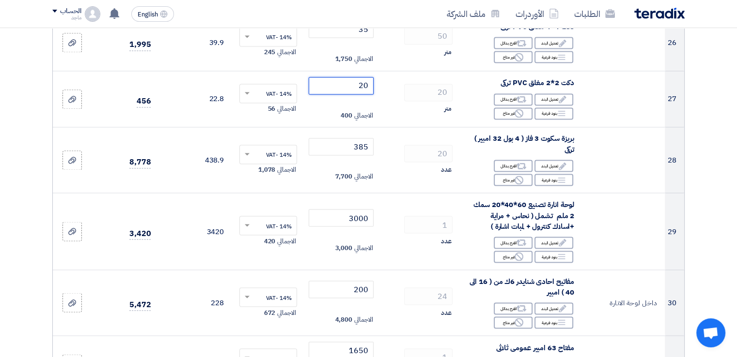
scroll to position [1639, 0]
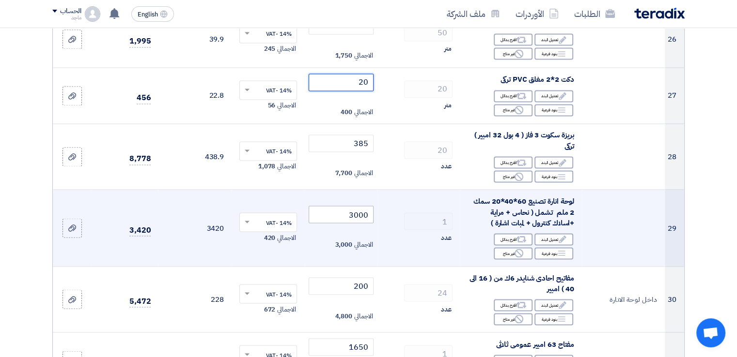
type input "20"
click at [339, 206] on input "3000" at bounding box center [340, 214] width 65 height 17
type input "3"
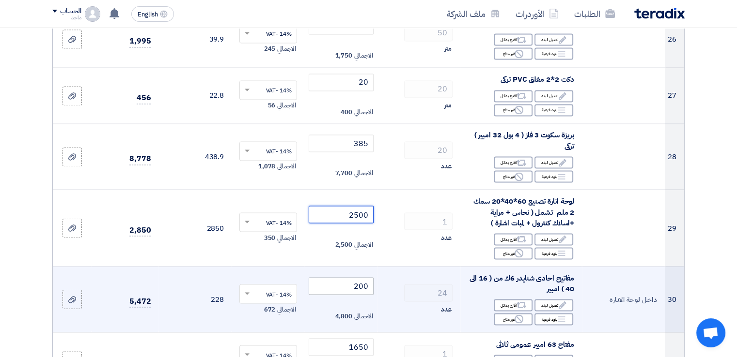
type input "2500"
click at [337, 277] on input "200" at bounding box center [340, 285] width 65 height 17
type input "2"
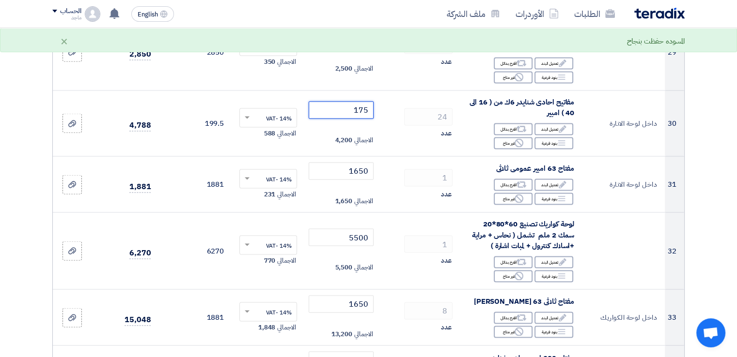
scroll to position [1826, 0]
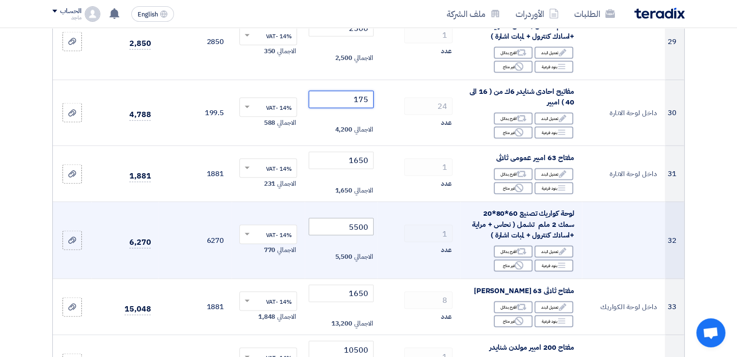
type input "175"
click at [338, 218] on input "5500" at bounding box center [340, 226] width 65 height 17
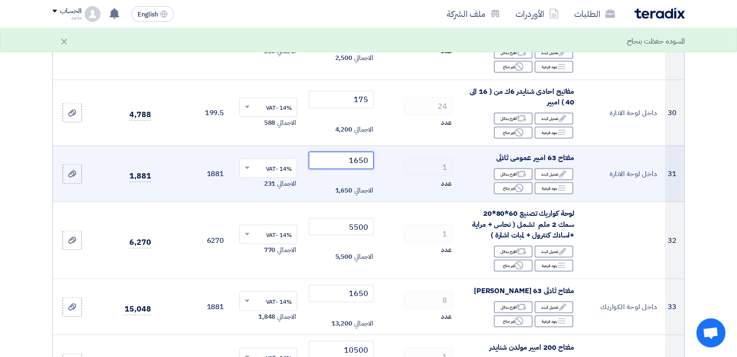
click at [339, 152] on input "1650" at bounding box center [340, 160] width 65 height 17
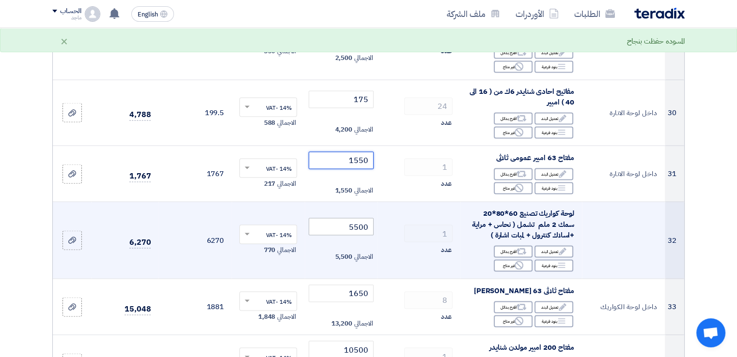
type input "1550"
click at [339, 218] on input "5500" at bounding box center [340, 226] width 65 height 17
type input "5"
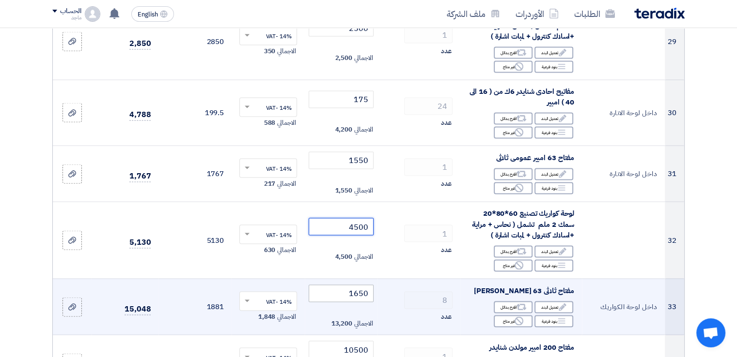
type input "4500"
click at [337, 285] on input "1650" at bounding box center [340, 293] width 65 height 17
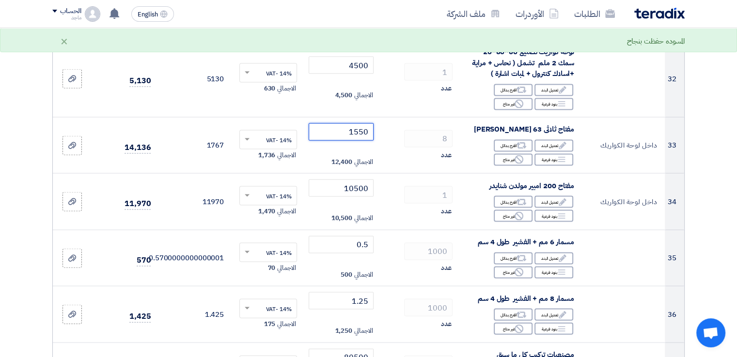
scroll to position [1994, 0]
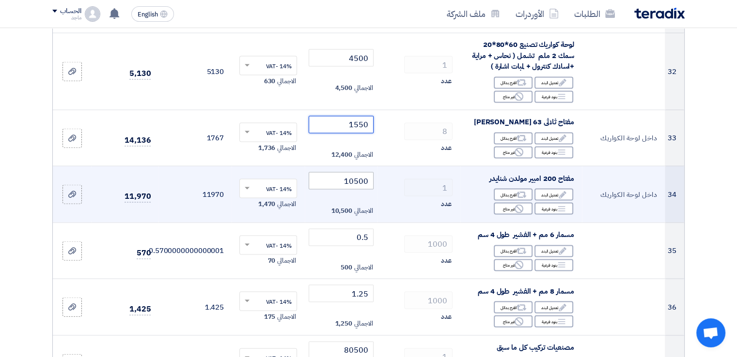
type input "1550"
click at [328, 172] on input "10500" at bounding box center [340, 180] width 65 height 17
type input "1"
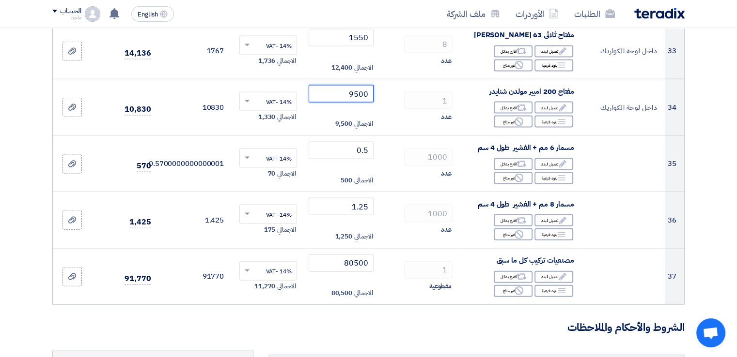
scroll to position [2089, 0]
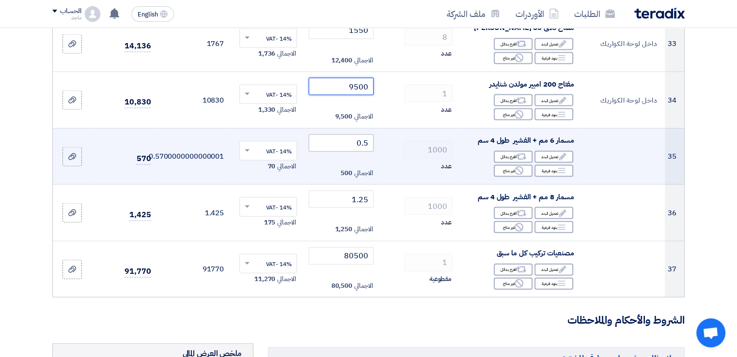
type input "9500"
click at [362, 135] on input "0.5" at bounding box center [340, 143] width 65 height 17
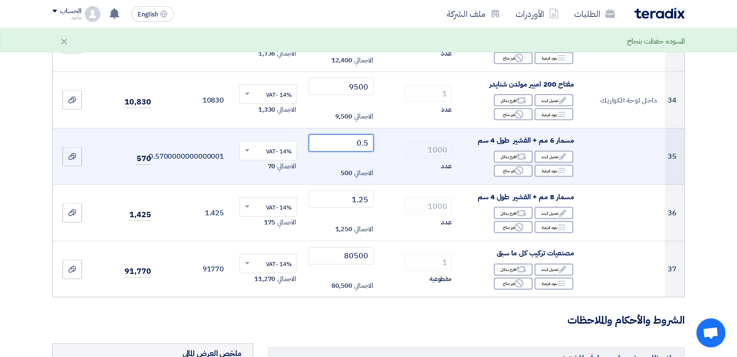
click at [346, 135] on input "0.5" at bounding box center [340, 143] width 65 height 17
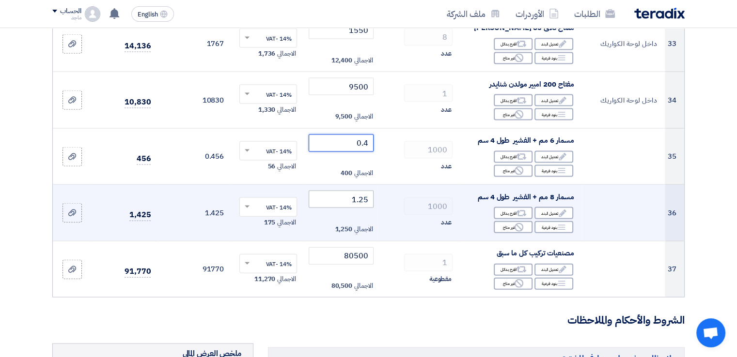
type input "0.4"
click at [358, 191] on input "1.25" at bounding box center [340, 199] width 65 height 17
type input "2"
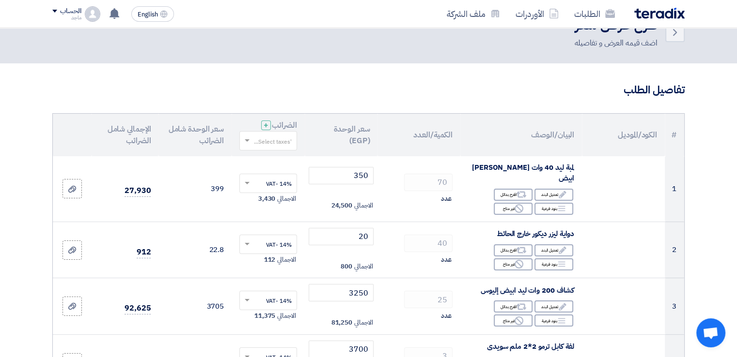
scroll to position [12, 0]
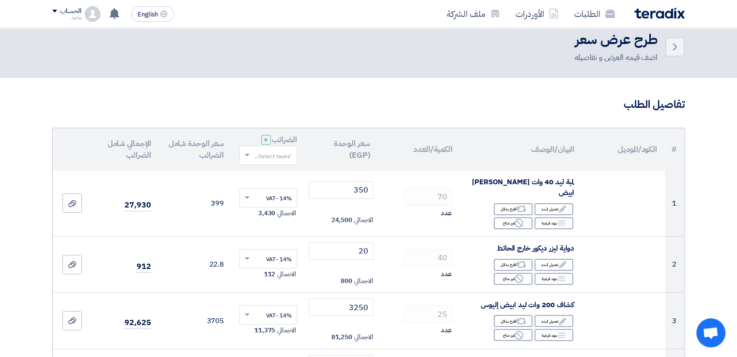
type input "1"
drag, startPoint x: 736, startPoint y: 31, endPoint x: 739, endPoint y: 19, distance: 12.6
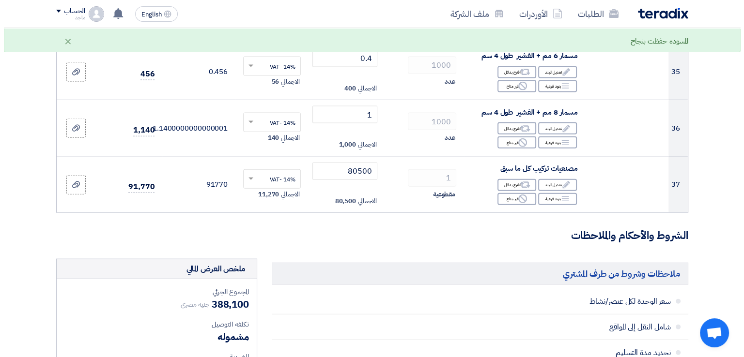
scroll to position [2361, 0]
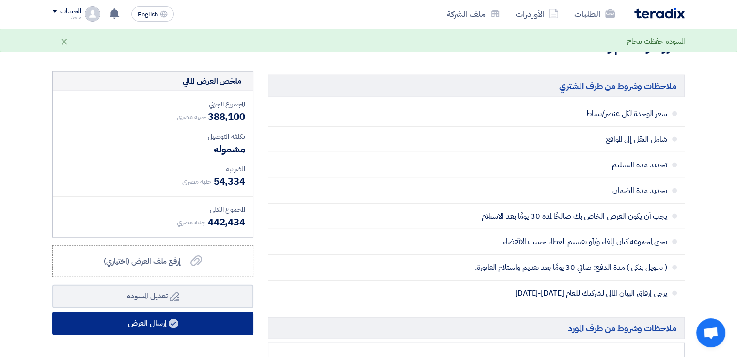
click at [230, 312] on button "إرسال العرض" at bounding box center [152, 323] width 201 height 23
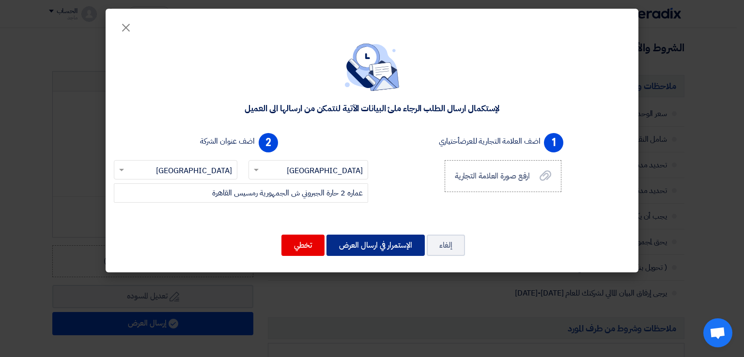
click at [405, 236] on button "الإستمرار في ارسال العرض" at bounding box center [375, 245] width 98 height 21
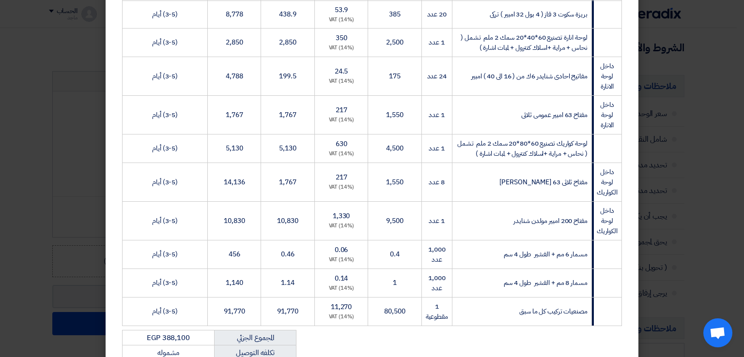
scroll to position [1117, 0]
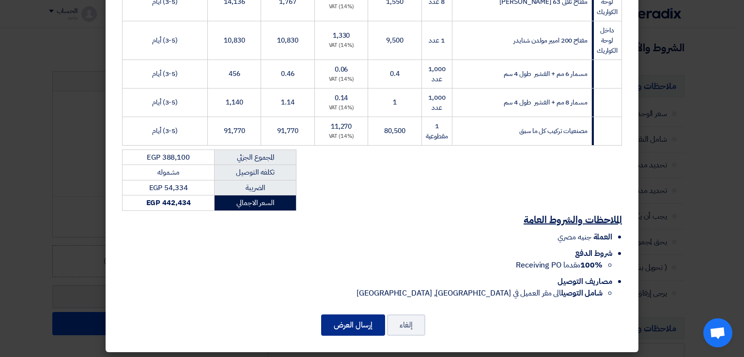
click at [347, 319] on button "إرسال العرض" at bounding box center [353, 325] width 64 height 21
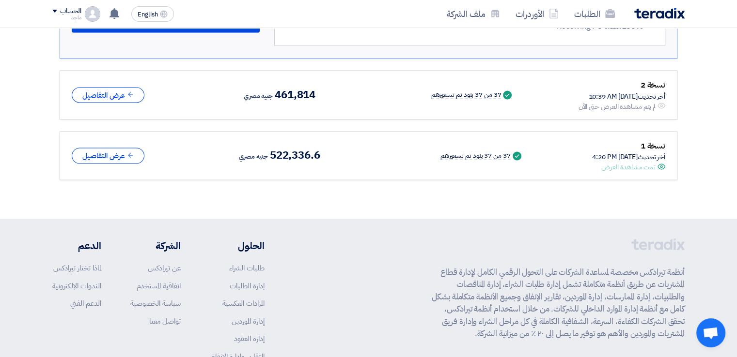
scroll to position [1784, 0]
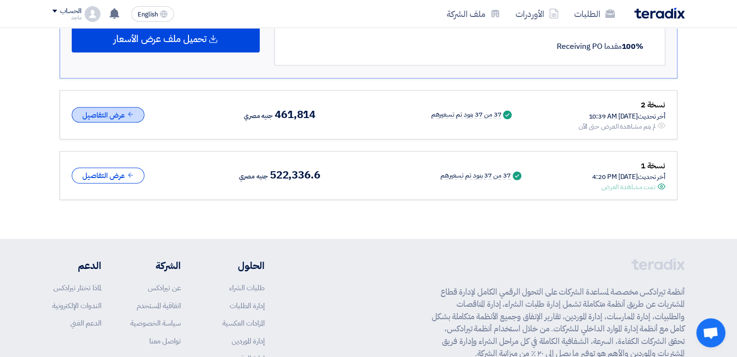
click at [133, 114] on button "عرض التفاصيل" at bounding box center [108, 115] width 73 height 16
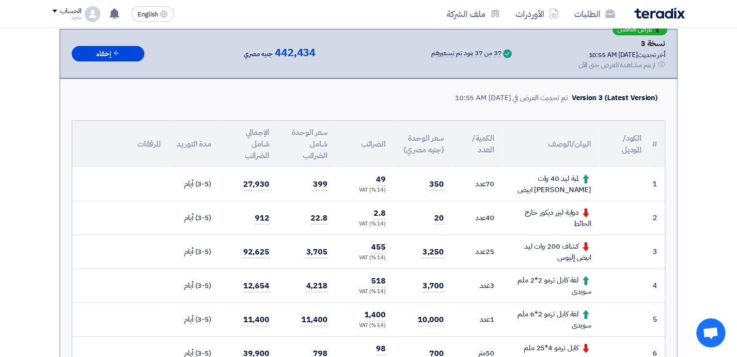
scroll to position [0, 0]
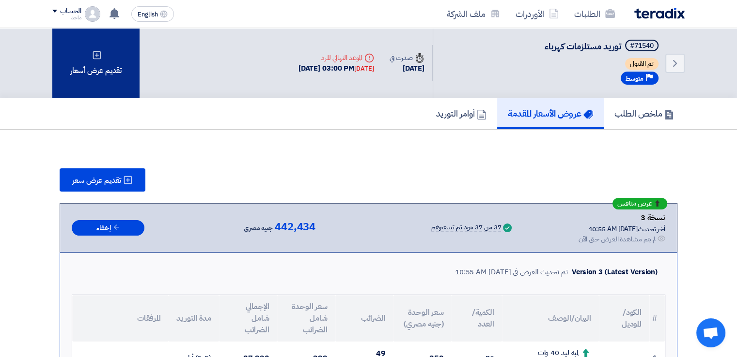
click at [90, 77] on div "تقديم عرض أسعار" at bounding box center [95, 63] width 87 height 70
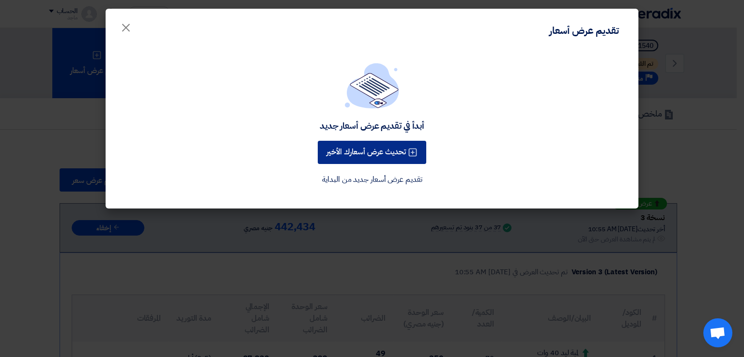
click at [366, 152] on button "تحديث عرض أسعارك الأخير" at bounding box center [372, 152] width 108 height 23
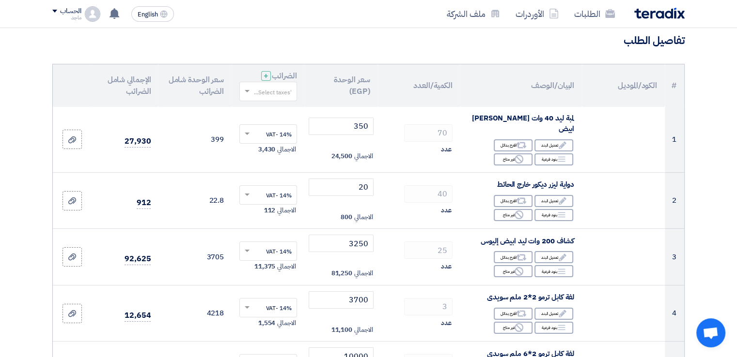
scroll to position [79, 0]
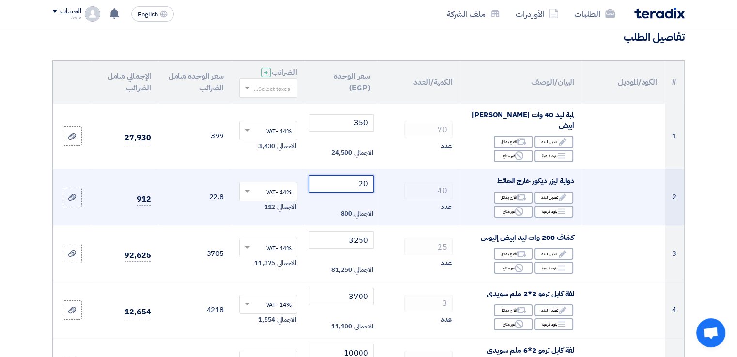
click at [336, 175] on input "20" at bounding box center [340, 183] width 65 height 17
type input "2"
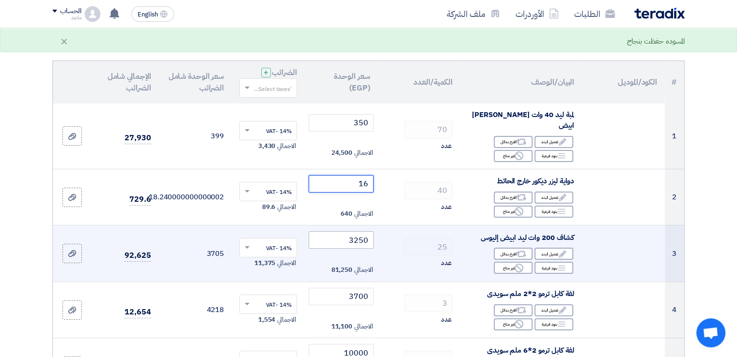
type input "16"
click at [334, 231] on input "3250" at bounding box center [340, 239] width 65 height 17
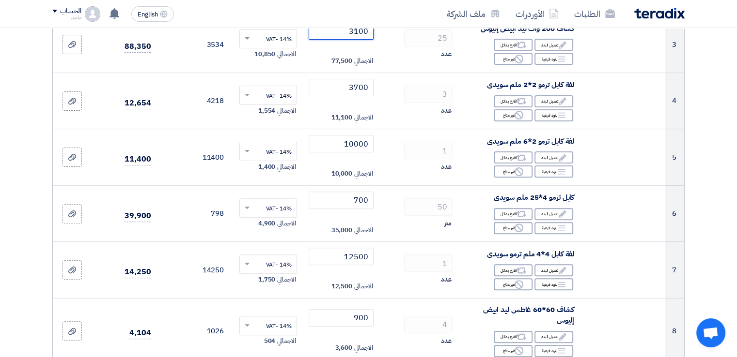
scroll to position [292, 0]
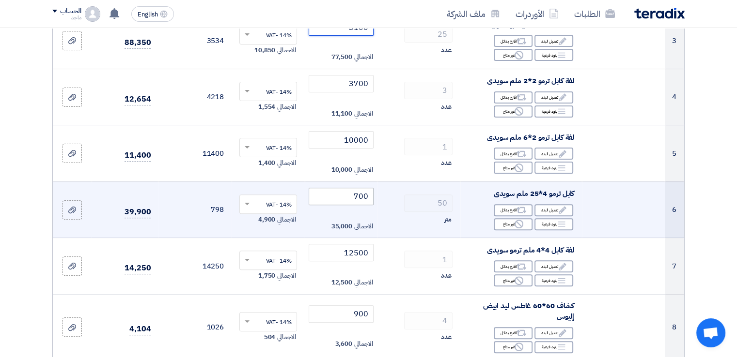
type input "3100"
click at [322, 188] on input "700" at bounding box center [340, 196] width 65 height 17
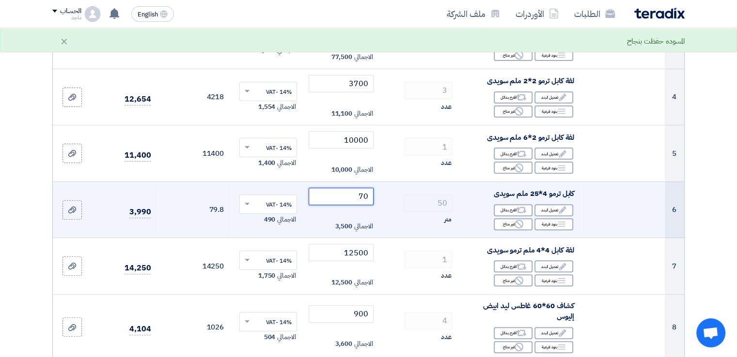
type input "7"
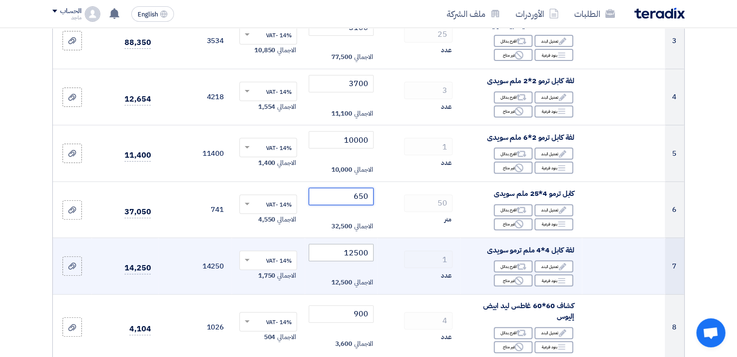
type input "650"
click at [333, 248] on input "12500" at bounding box center [340, 252] width 65 height 17
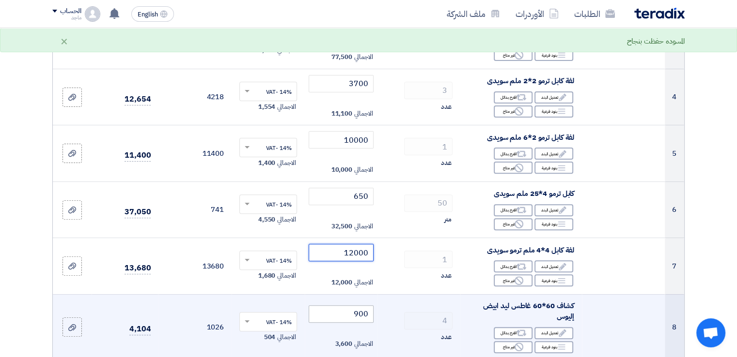
type input "12000"
click at [330, 306] on input "900" at bounding box center [340, 314] width 65 height 17
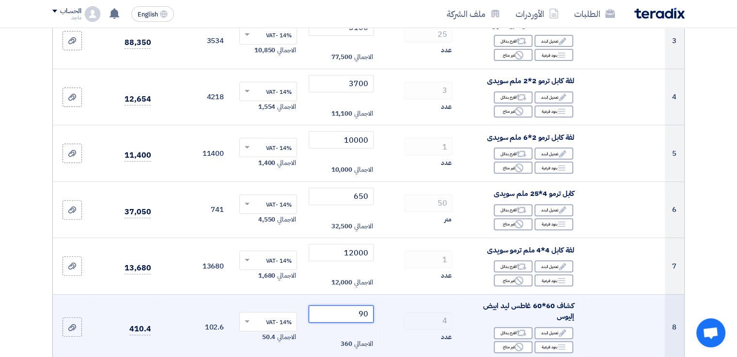
type input "9"
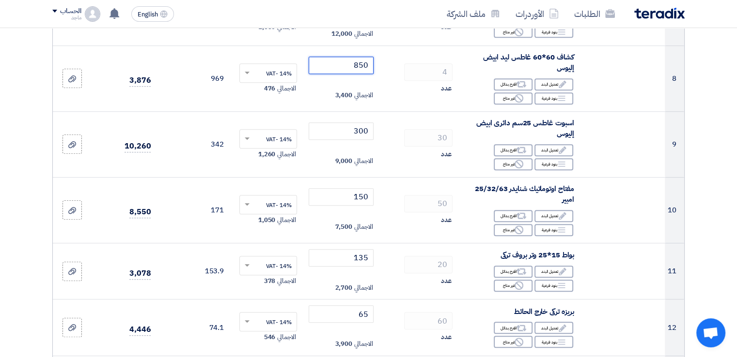
scroll to position [549, 0]
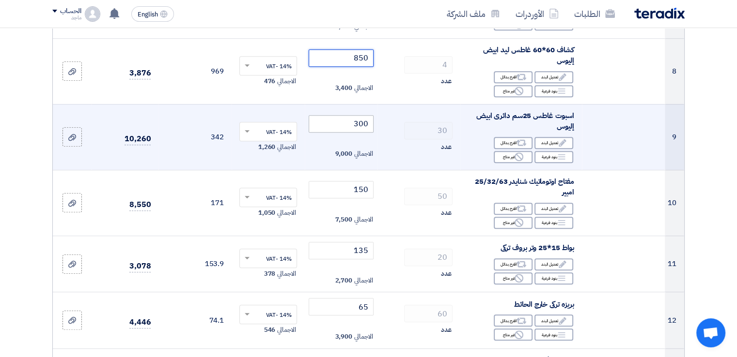
type input "850"
click at [341, 115] on input "300" at bounding box center [340, 123] width 65 height 17
type input "3"
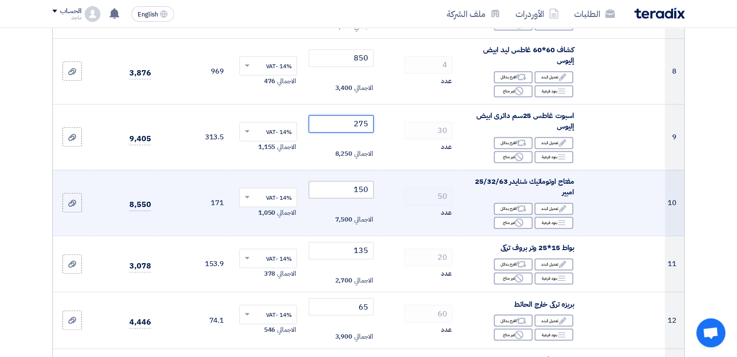
type input "275"
click at [332, 181] on input "150" at bounding box center [340, 189] width 65 height 17
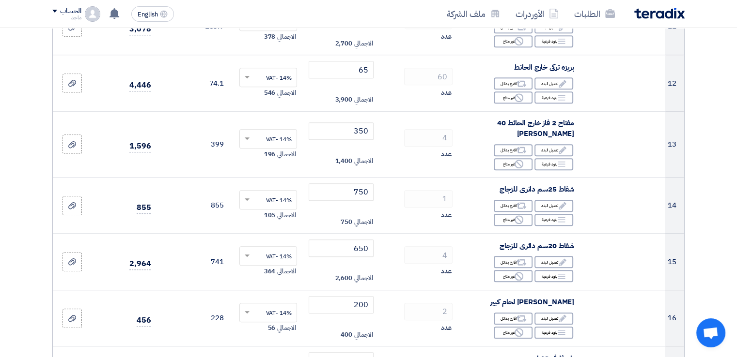
scroll to position [800, 0]
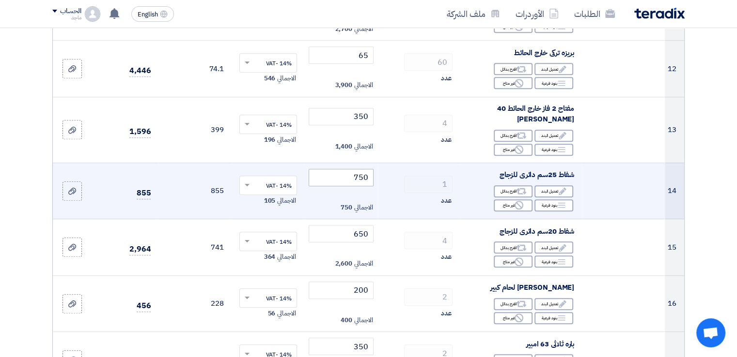
type input "140"
click at [337, 169] on input "750" at bounding box center [340, 177] width 65 height 17
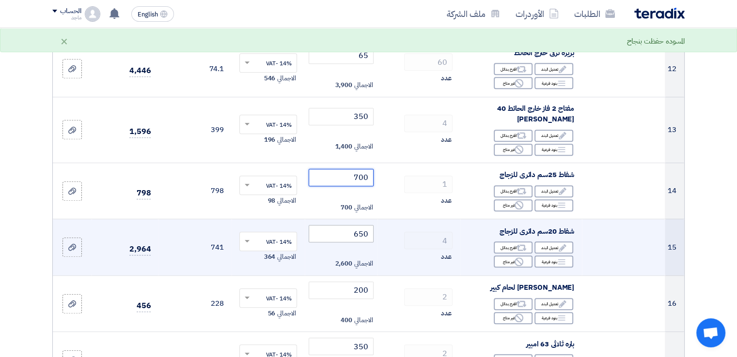
type input "700"
click at [327, 225] on input "650" at bounding box center [340, 233] width 65 height 17
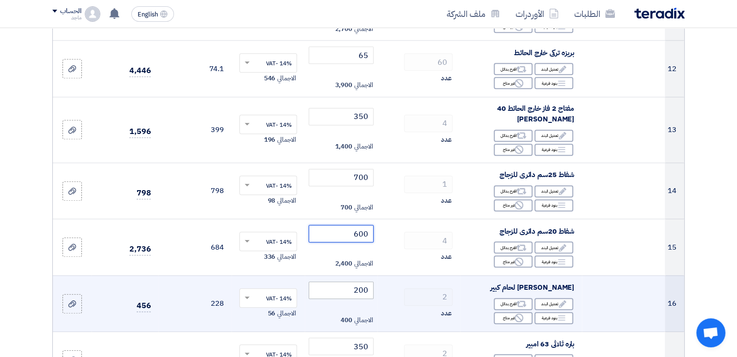
type input "600"
click at [336, 282] on input "200" at bounding box center [340, 290] width 65 height 17
type input "2"
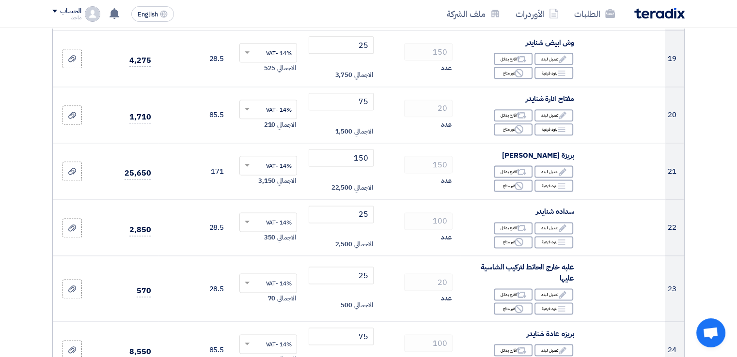
scroll to position [1219, 0]
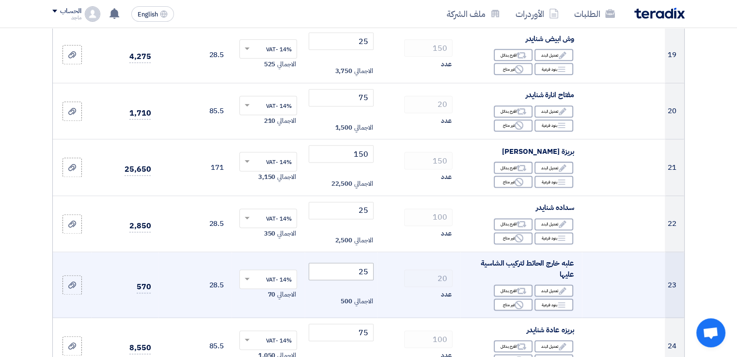
type input "150"
click at [350, 263] on input "25" at bounding box center [340, 271] width 65 height 17
drag, startPoint x: 350, startPoint y: 259, endPoint x: 351, endPoint y: 272, distance: 13.2
click at [351, 272] on td "20 الاجمالي 400" at bounding box center [341, 285] width 73 height 66
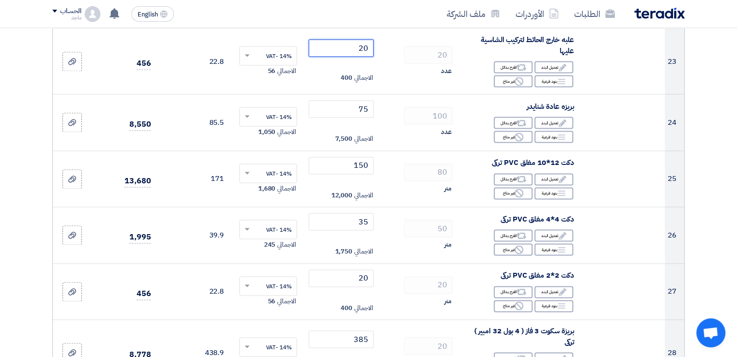
scroll to position [1453, 0]
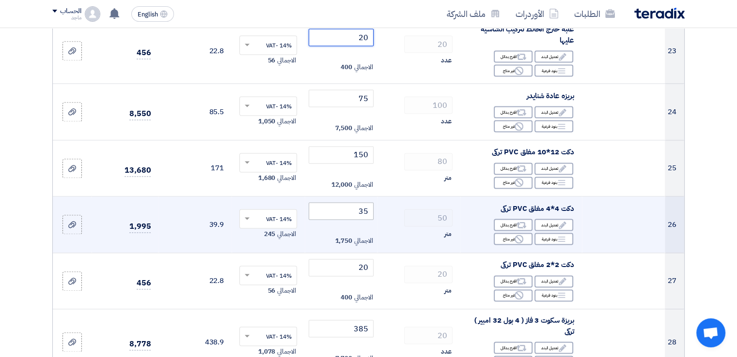
type input "20"
click at [337, 202] on input "35" at bounding box center [340, 210] width 65 height 17
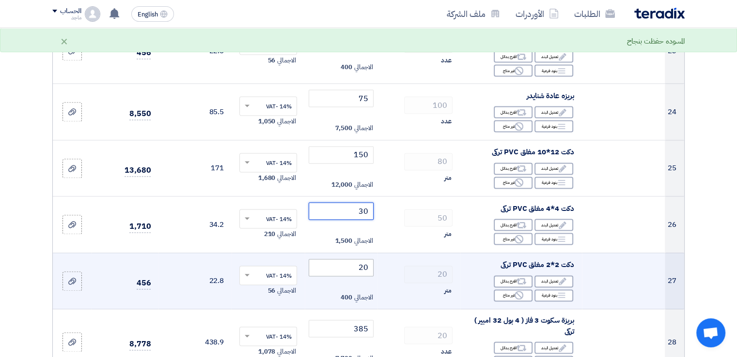
type input "30"
click at [334, 259] on input "20" at bounding box center [340, 267] width 65 height 17
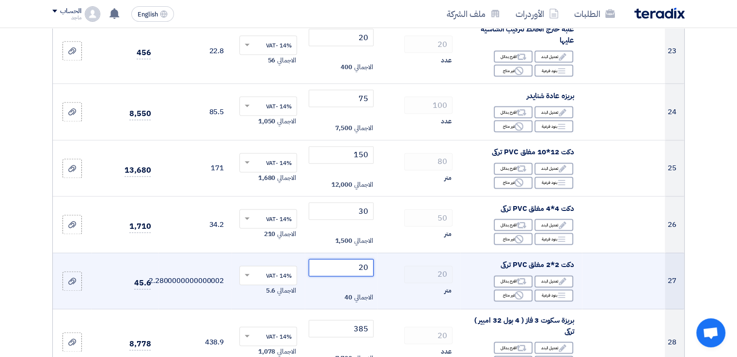
type input "2"
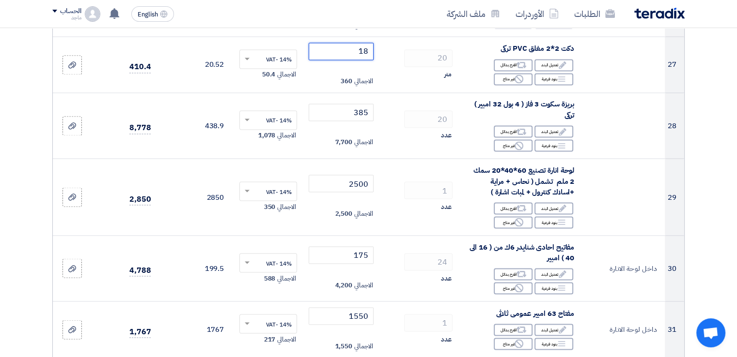
scroll to position [1673, 0]
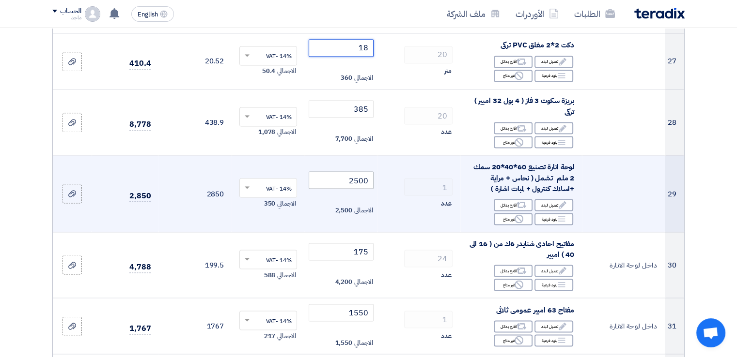
type input "18"
click at [338, 171] on input "2500" at bounding box center [340, 179] width 65 height 17
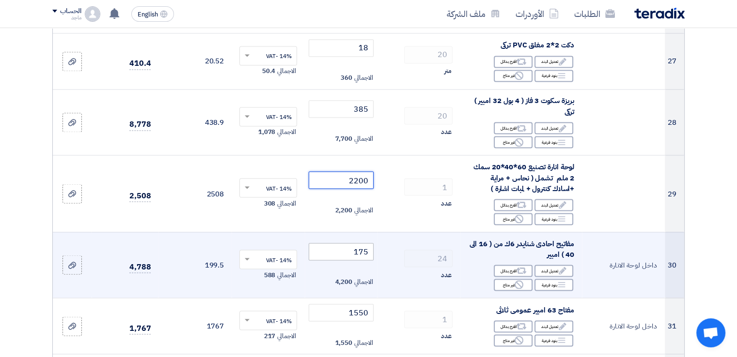
type input "2200"
click at [325, 243] on input "175" at bounding box center [340, 251] width 65 height 17
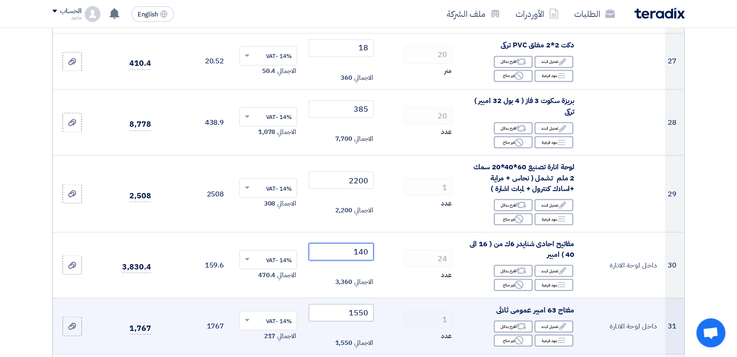
type input "140"
click at [332, 305] on input "1550" at bounding box center [340, 312] width 65 height 17
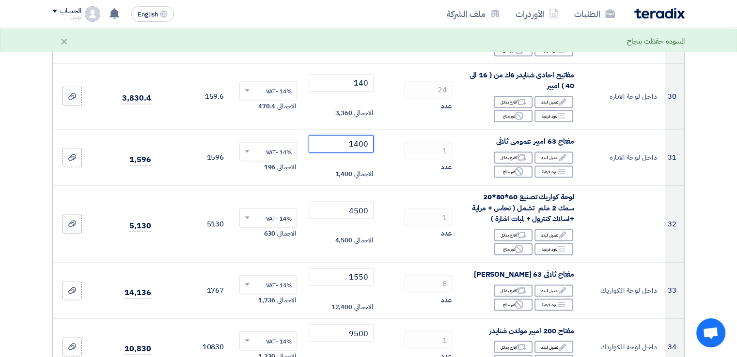
scroll to position [1849, 0]
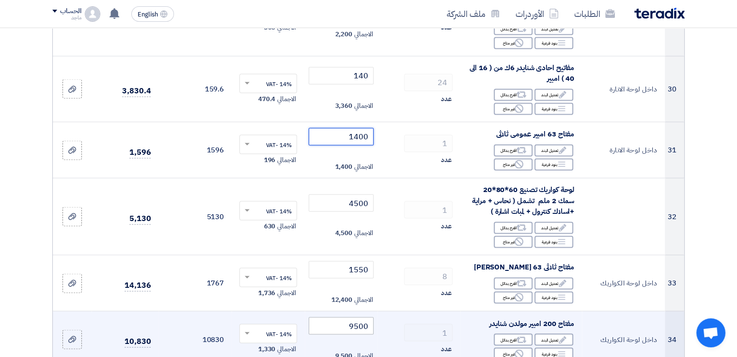
type input "1400"
click at [322, 318] on input "9500" at bounding box center [340, 326] width 65 height 17
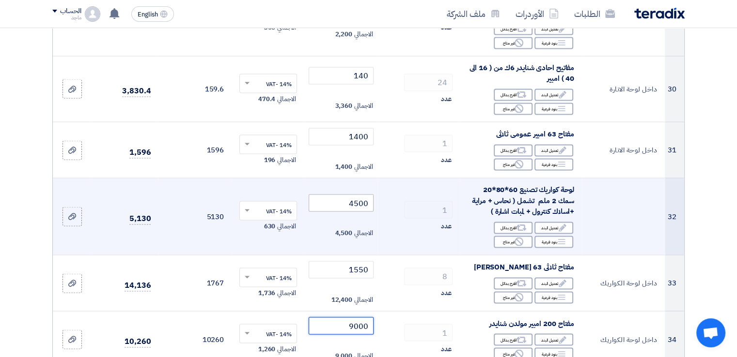
type input "9000"
click at [329, 195] on input "4500" at bounding box center [340, 203] width 65 height 17
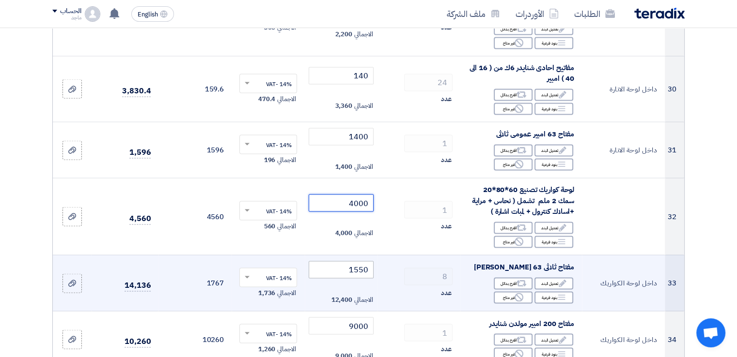
type input "4000"
click at [335, 261] on input "1550" at bounding box center [340, 269] width 65 height 17
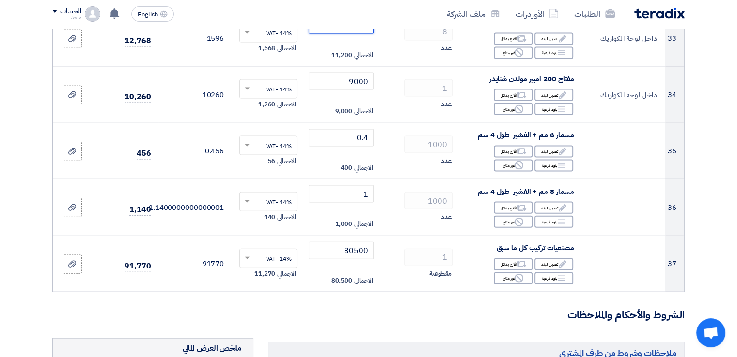
scroll to position [2106, 0]
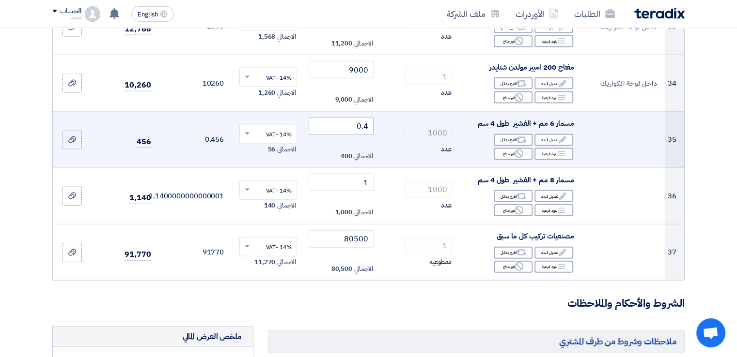
type input "1400"
click at [337, 118] on input "0.4" at bounding box center [340, 126] width 65 height 17
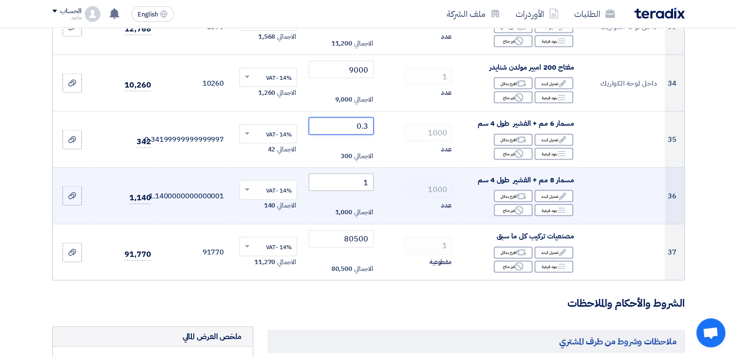
type input "0.3"
click at [346, 176] on input "1" at bounding box center [340, 182] width 65 height 17
type input "0"
type input ".7"
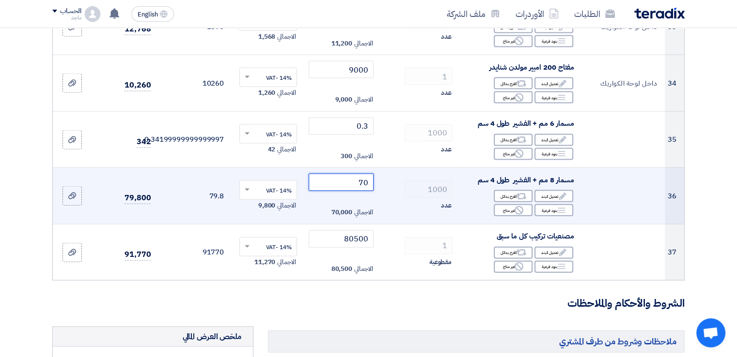
type input "7"
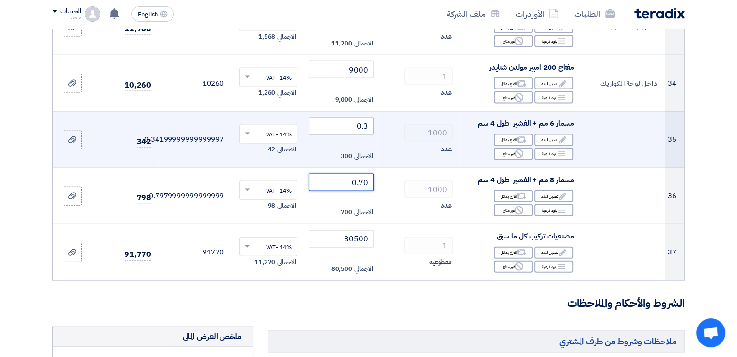
type input "0.70"
click at [368, 118] on input "0.3" at bounding box center [340, 126] width 65 height 17
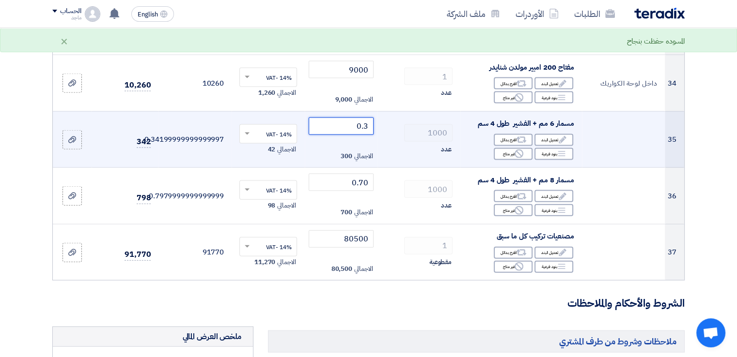
click at [337, 118] on input "0.3" at bounding box center [340, 126] width 65 height 17
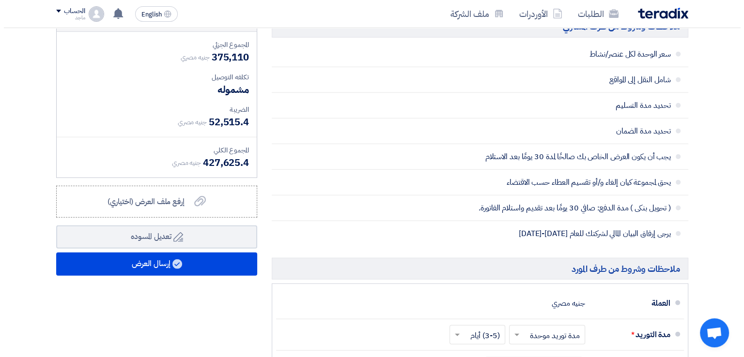
scroll to position [2461, 0]
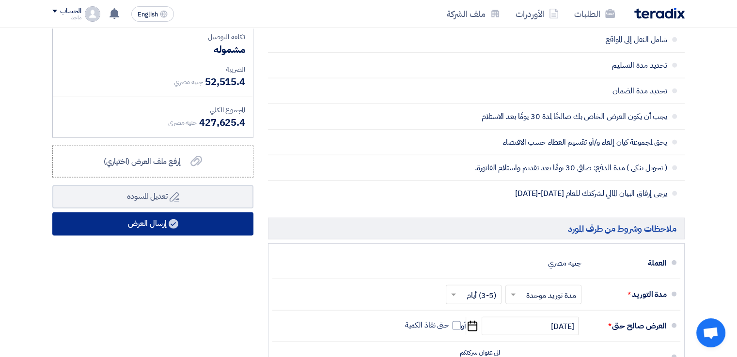
type input "0.30"
click at [231, 214] on button "إرسال العرض" at bounding box center [152, 224] width 201 height 23
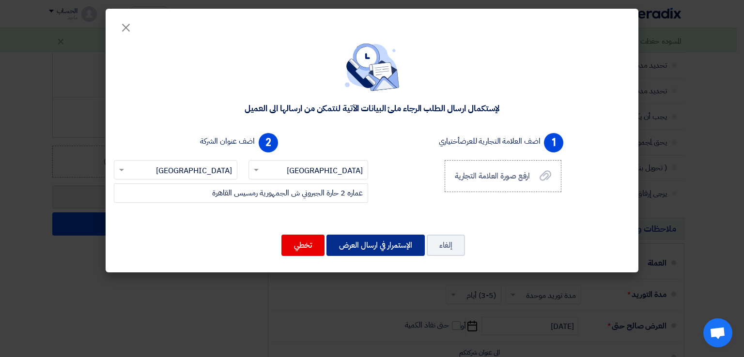
click at [384, 246] on button "الإستمرار في ارسال العرض" at bounding box center [375, 245] width 98 height 21
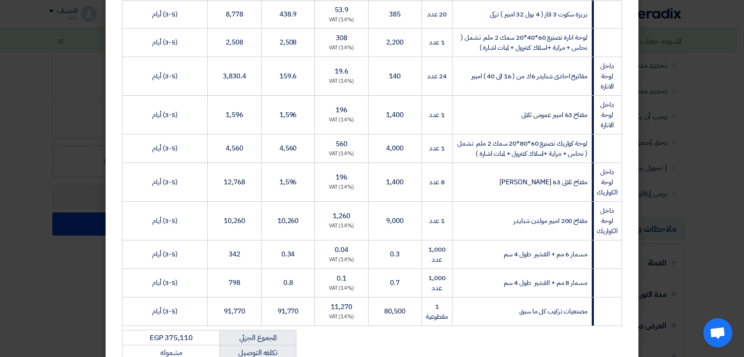
scroll to position [1117, 0]
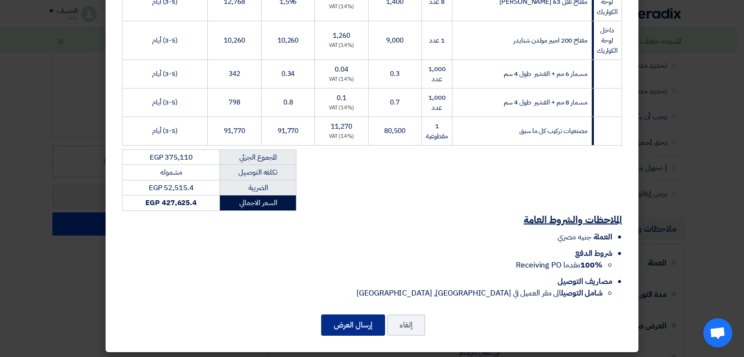
click at [350, 318] on button "إرسال العرض" at bounding box center [353, 325] width 64 height 21
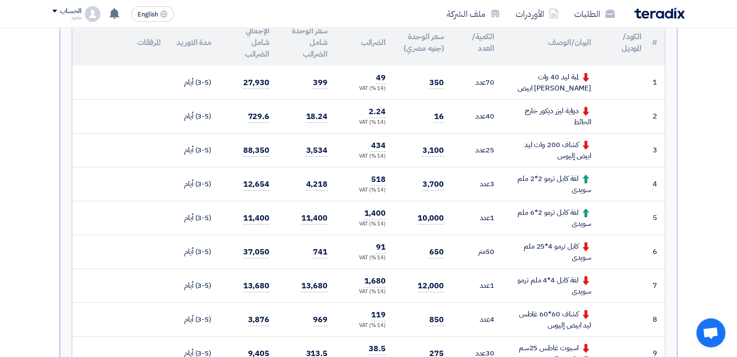
scroll to position [257, 0]
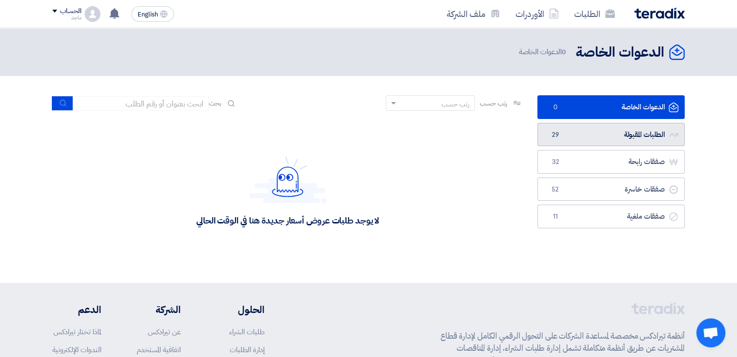
click at [577, 133] on link "الطلبات المقبولة الطلبات المقبولة 29" at bounding box center [610, 135] width 147 height 24
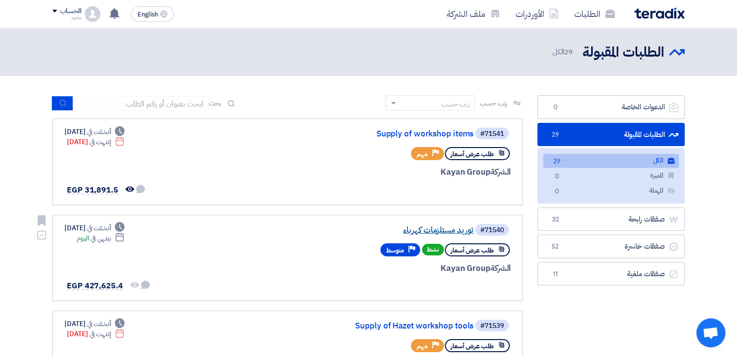
click at [434, 230] on link "توريد مستلزمات كهرباء" at bounding box center [376, 230] width 194 height 9
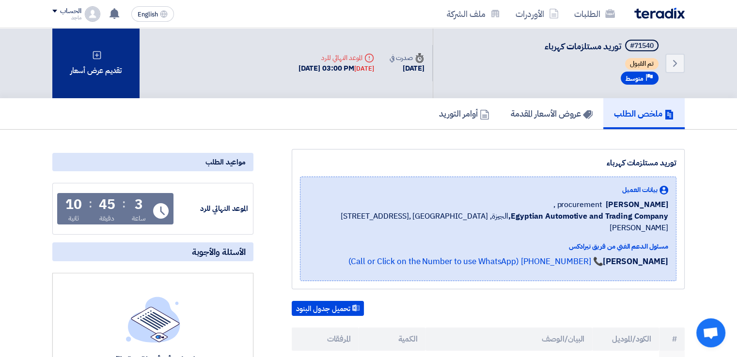
click at [77, 65] on div "تقديم عرض أسعار" at bounding box center [95, 63] width 87 height 70
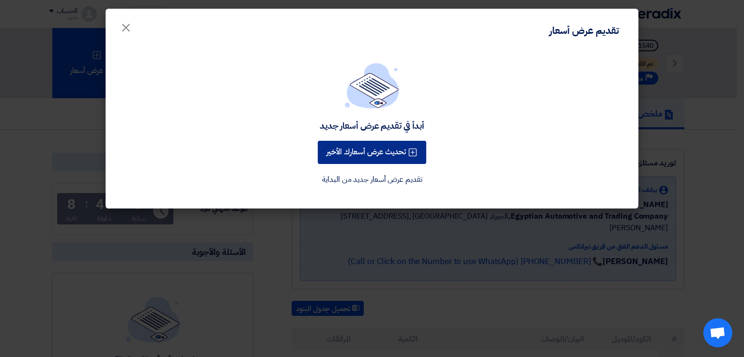
click at [337, 147] on button "تحديث عرض أسعارك الأخير" at bounding box center [372, 152] width 108 height 23
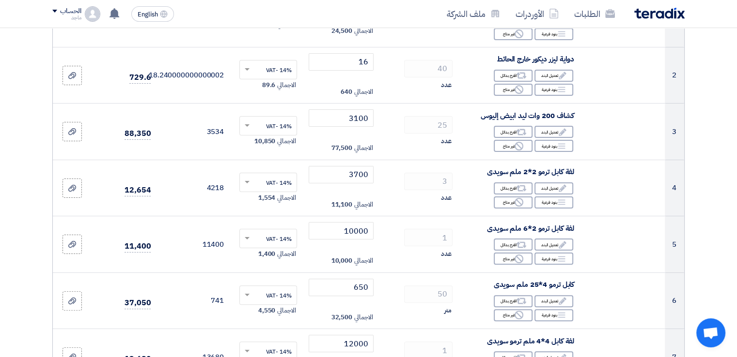
scroll to position [194, 0]
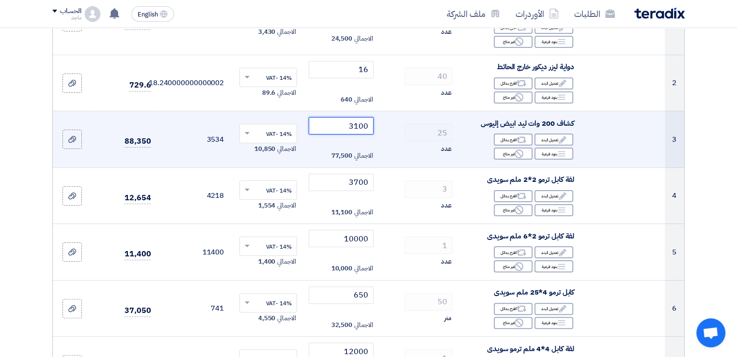
click at [338, 118] on input "3100" at bounding box center [340, 125] width 65 height 17
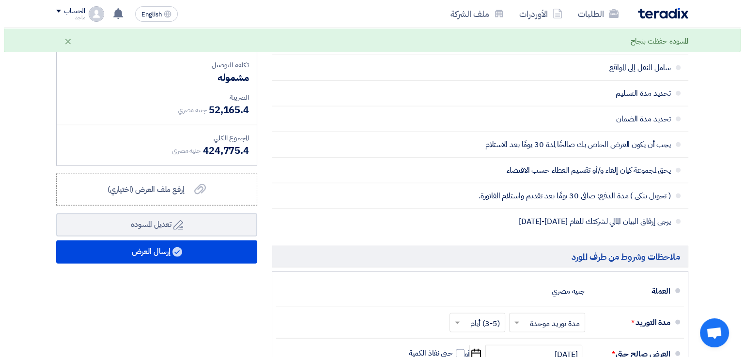
scroll to position [2436, 0]
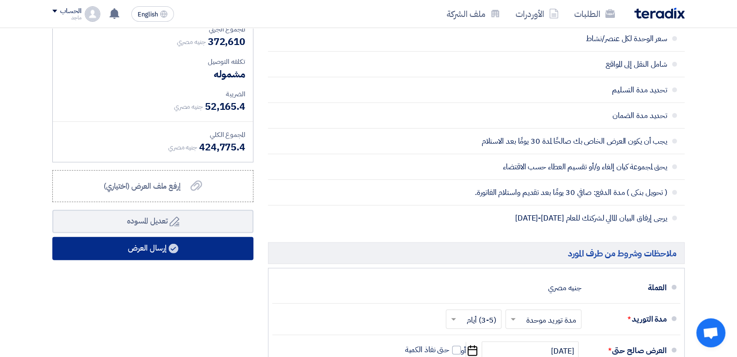
type input "3000"
click at [204, 237] on button "إرسال العرض" at bounding box center [152, 248] width 201 height 23
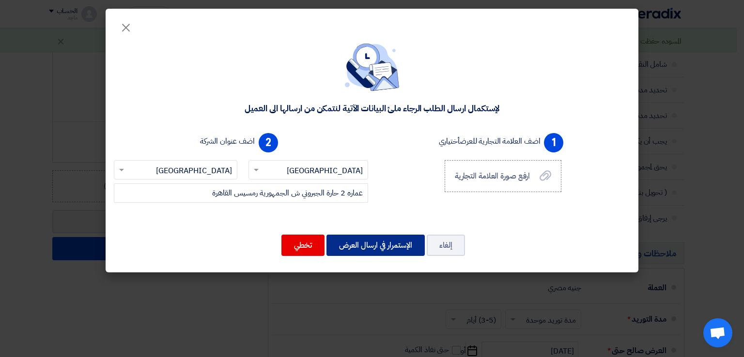
click at [389, 248] on button "الإستمرار في ارسال العرض" at bounding box center [375, 245] width 98 height 21
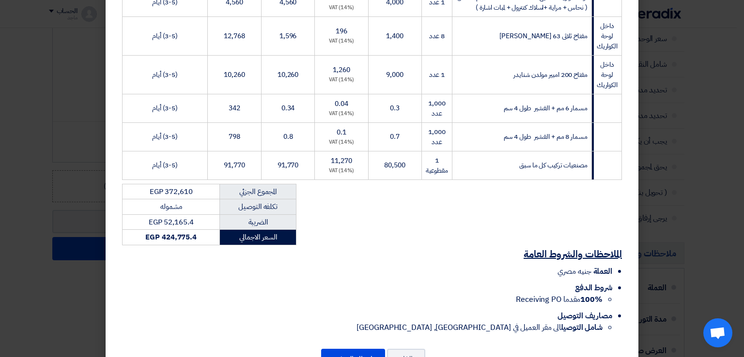
scroll to position [1106, 0]
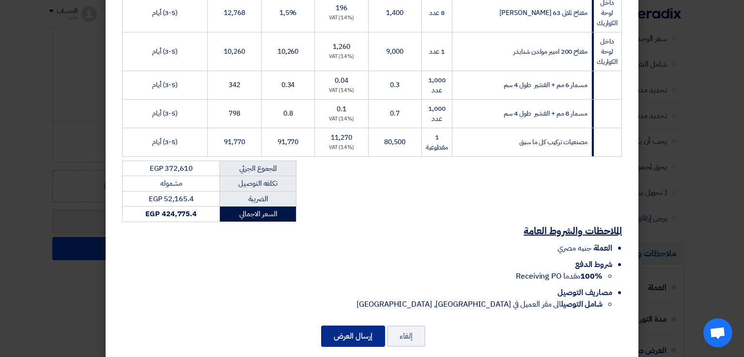
click at [354, 332] on button "إرسال العرض" at bounding box center [353, 336] width 64 height 21
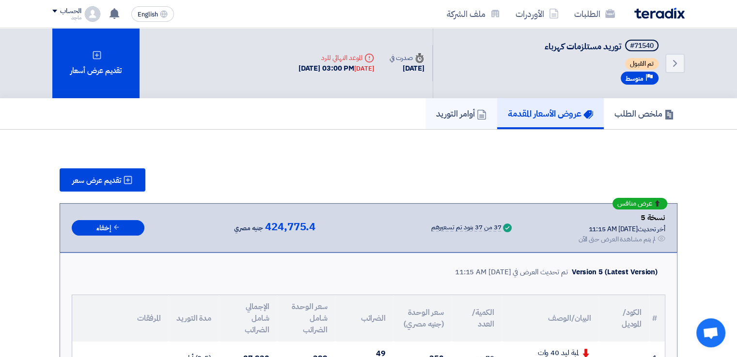
click at [450, 109] on h5 "أوامر التوريد" at bounding box center [461, 113] width 50 height 11
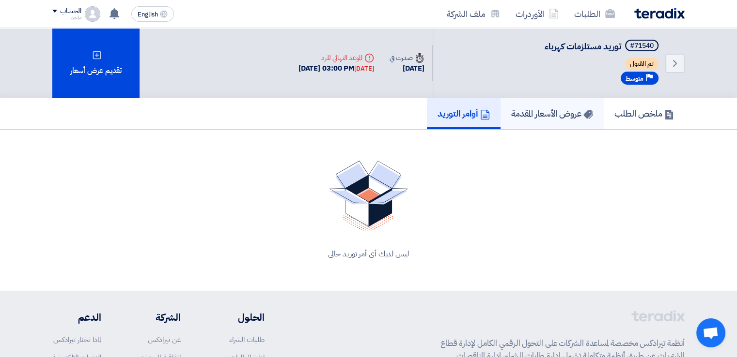
click at [554, 109] on h5 "عروض الأسعار المقدمة" at bounding box center [552, 113] width 82 height 11
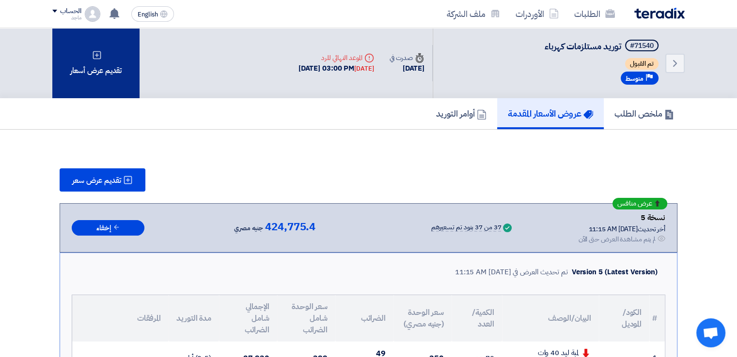
click at [74, 77] on div "تقديم عرض أسعار" at bounding box center [95, 63] width 87 height 70
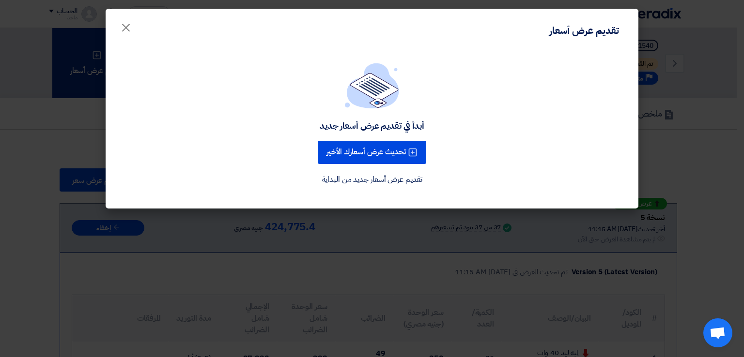
click at [74, 77] on modal-container "تقديم عرض أسعار × أبدأ في تقديم عرض أسعار جديد تحديث عرض أسعارك الأخير تقديم عر…" at bounding box center [372, 178] width 744 height 357
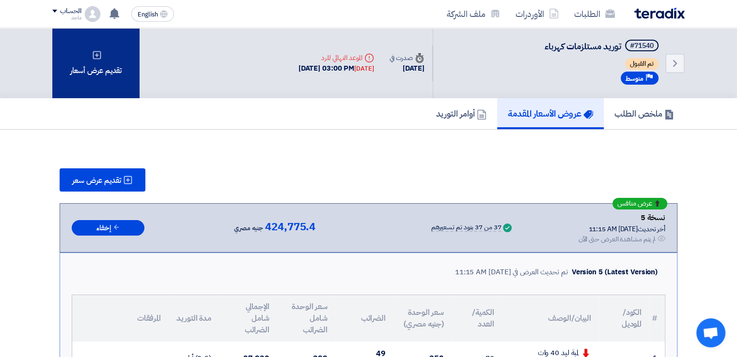
click at [107, 72] on div "تقديم عرض أسعار" at bounding box center [95, 63] width 87 height 70
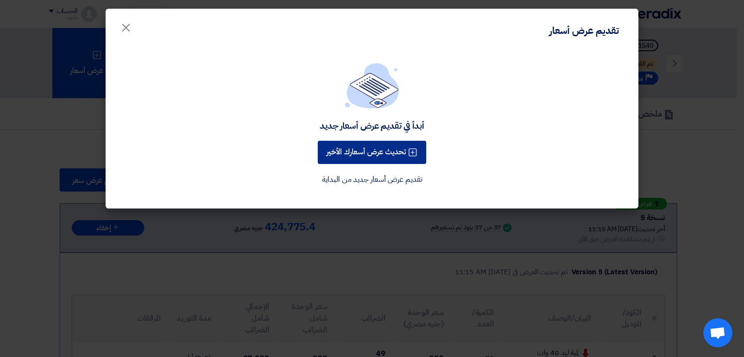
click at [330, 155] on button "تحديث عرض أسعارك الأخير" at bounding box center [372, 152] width 108 height 23
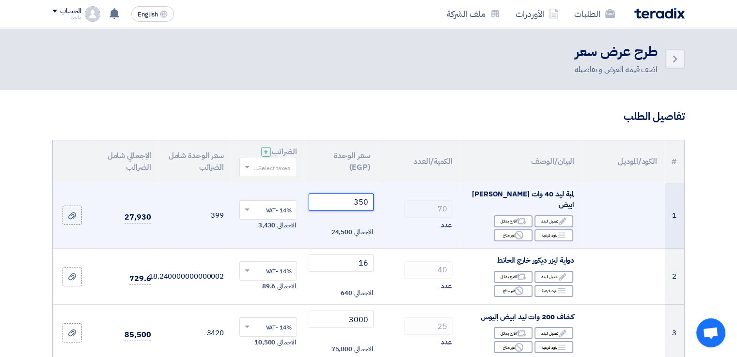
click at [336, 200] on input "350" at bounding box center [340, 202] width 65 height 17
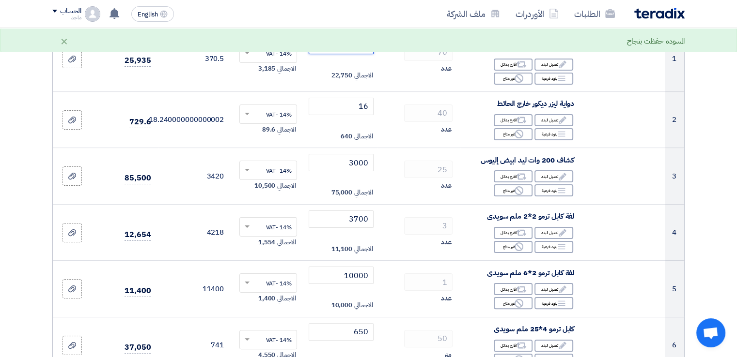
scroll to position [165, 0]
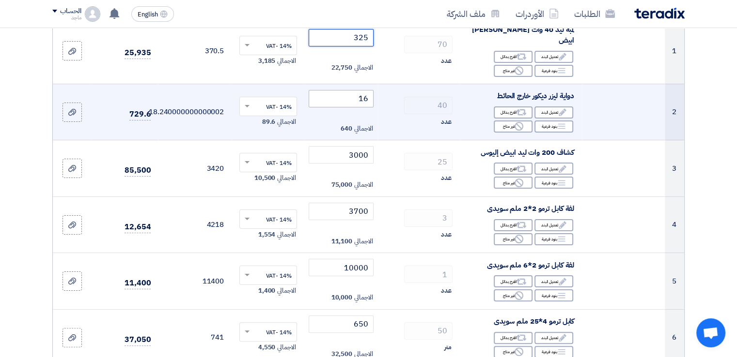
type input "325"
click at [331, 90] on input "16" at bounding box center [340, 98] width 65 height 17
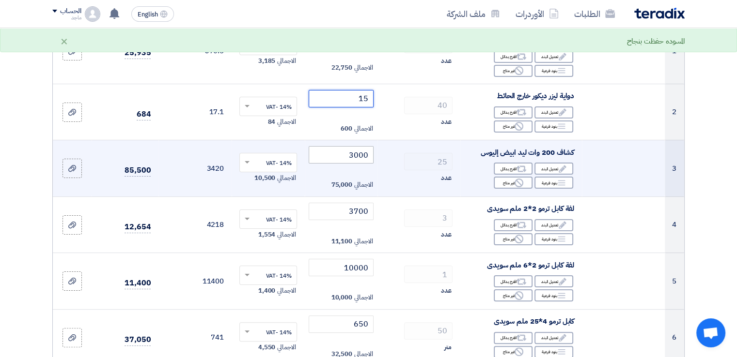
type input "15"
click at [337, 148] on input "3000" at bounding box center [340, 154] width 65 height 17
type input "3"
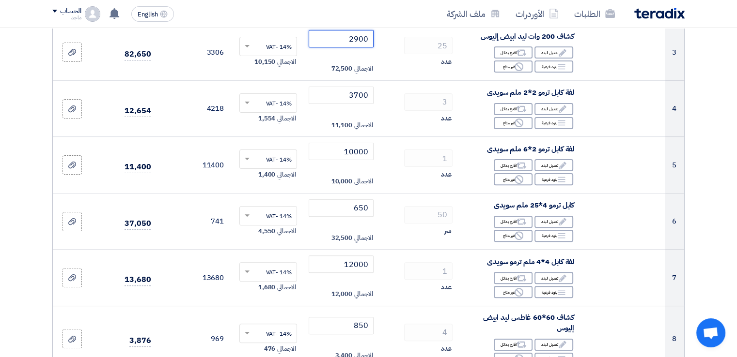
scroll to position [285, 0]
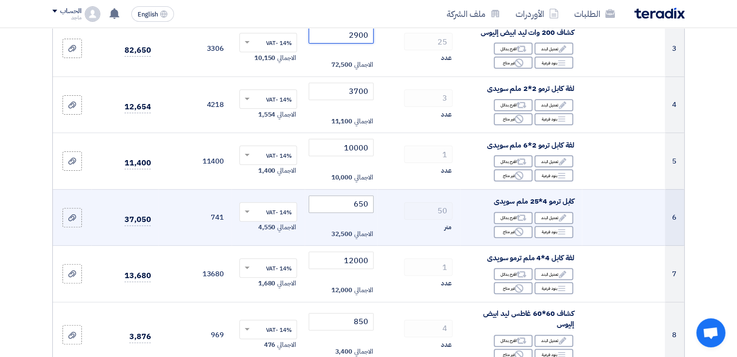
type input "2900"
click at [338, 196] on input "650" at bounding box center [340, 204] width 65 height 17
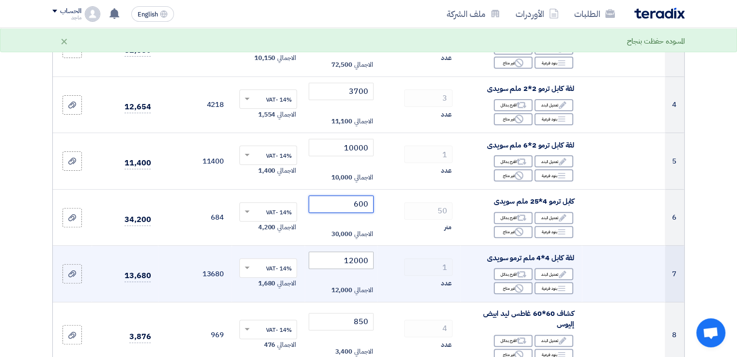
type input "600"
click at [331, 255] on input "12000" at bounding box center [340, 260] width 65 height 17
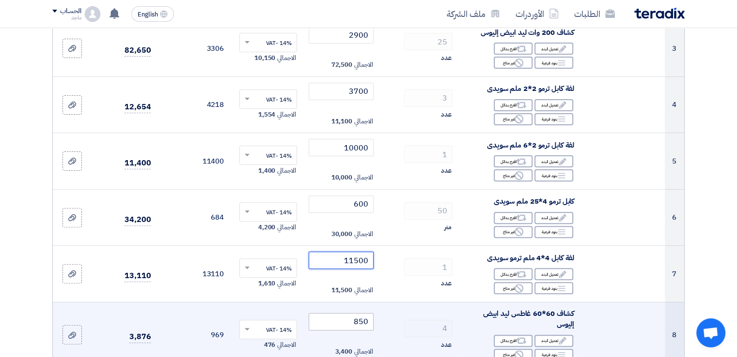
type input "11500"
click at [325, 314] on input "850" at bounding box center [340, 321] width 65 height 17
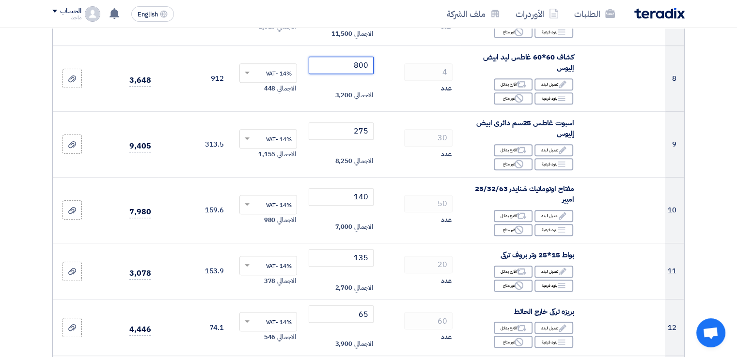
scroll to position [545, 0]
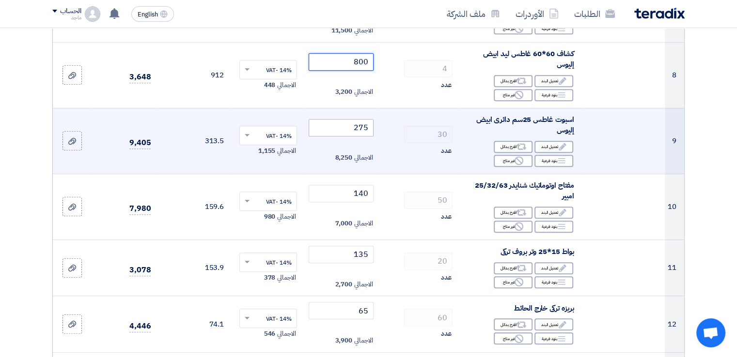
type input "800"
click at [337, 119] on input "275" at bounding box center [340, 127] width 65 height 17
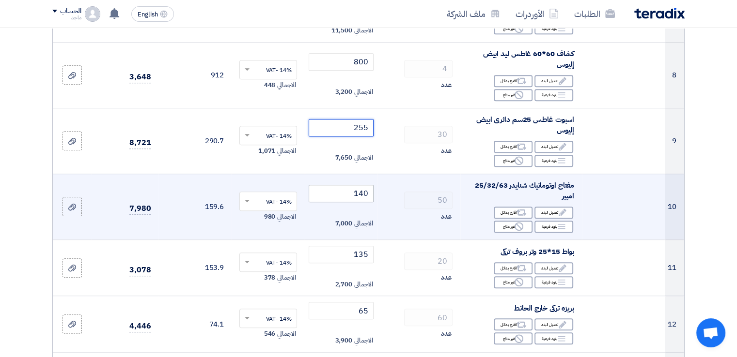
type input "255"
click at [338, 185] on input "140" at bounding box center [340, 193] width 65 height 17
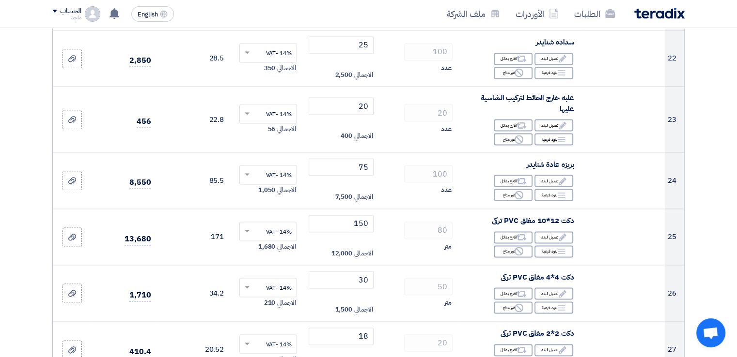
scroll to position [1399, 0]
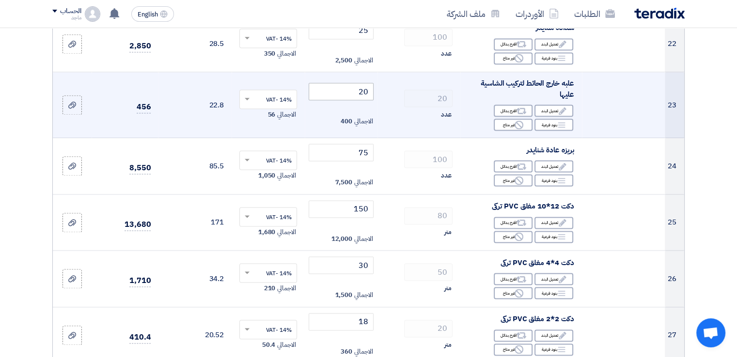
type input "130"
click at [349, 83] on input "20" at bounding box center [340, 91] width 65 height 17
type input "2"
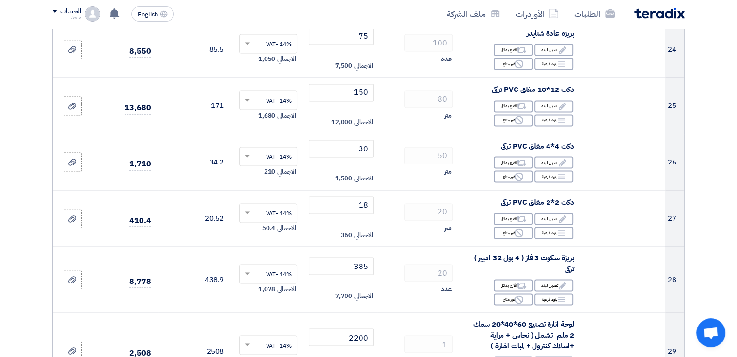
scroll to position [1520, 0]
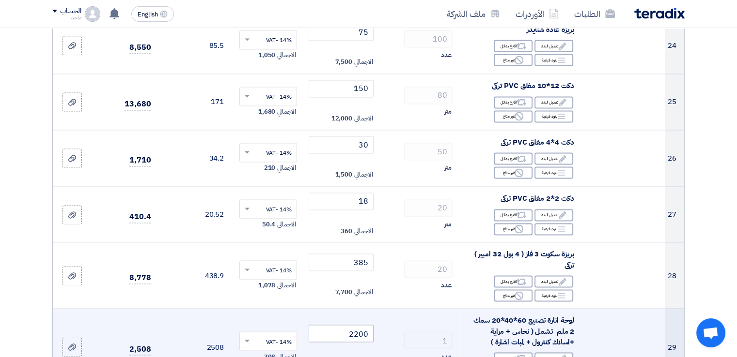
type input "18"
click at [329, 325] on input "2200" at bounding box center [340, 333] width 65 height 17
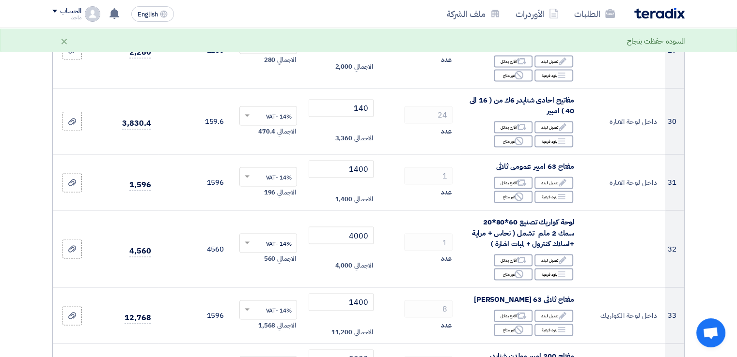
scroll to position [1824, 0]
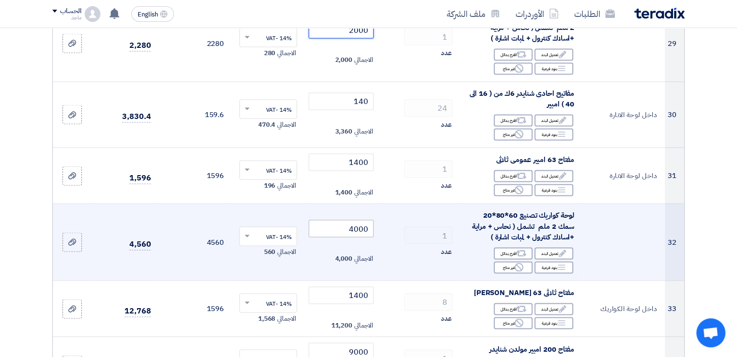
type input "2000"
click at [333, 220] on input "4000" at bounding box center [340, 228] width 65 height 17
type input "4"
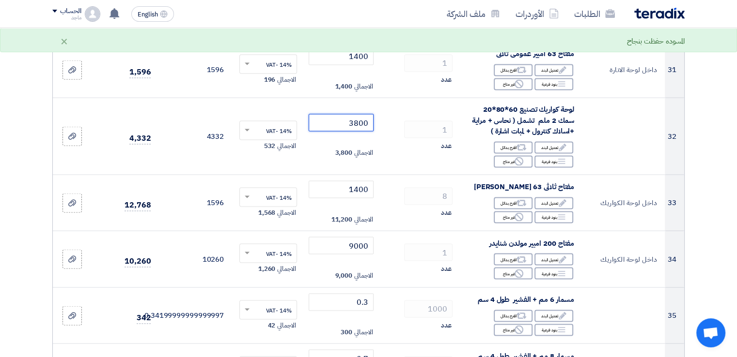
scroll to position [1933, 0]
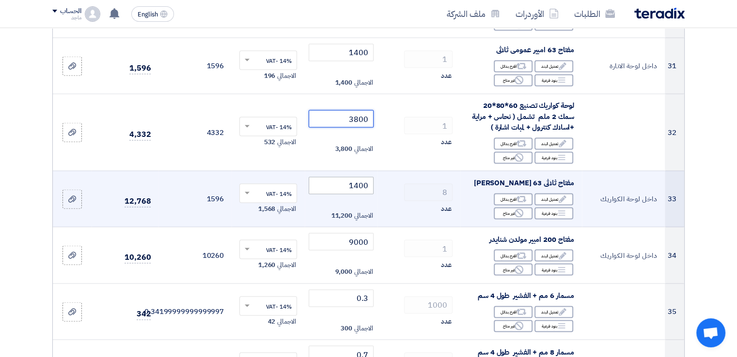
type input "3800"
click at [327, 177] on input "1400" at bounding box center [340, 185] width 65 height 17
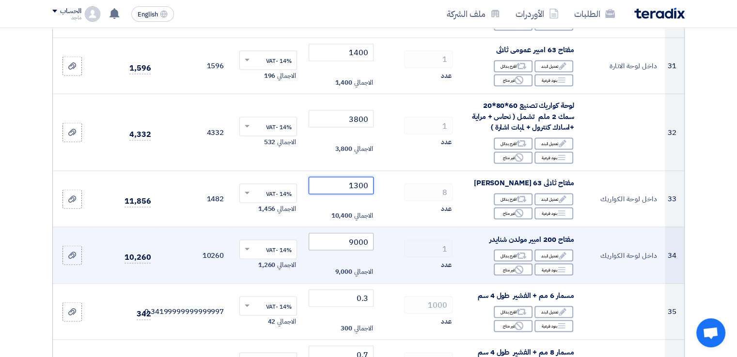
type input "1300"
click at [316, 233] on input "9000" at bounding box center [340, 241] width 65 height 17
type input "9"
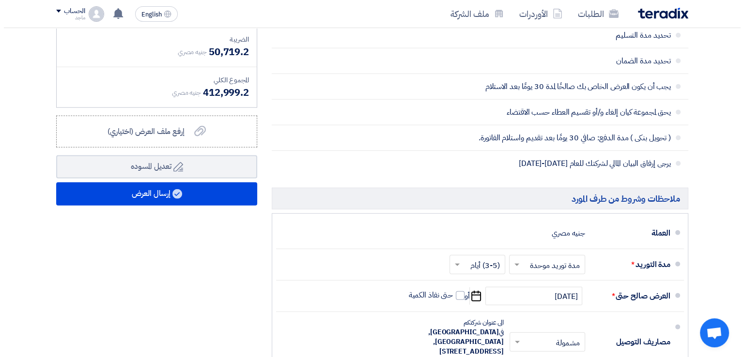
scroll to position [2499, 0]
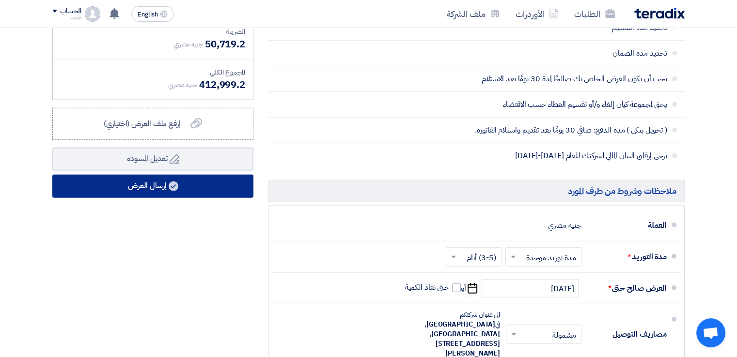
type input "8500"
click at [198, 175] on button "إرسال العرض" at bounding box center [152, 186] width 201 height 23
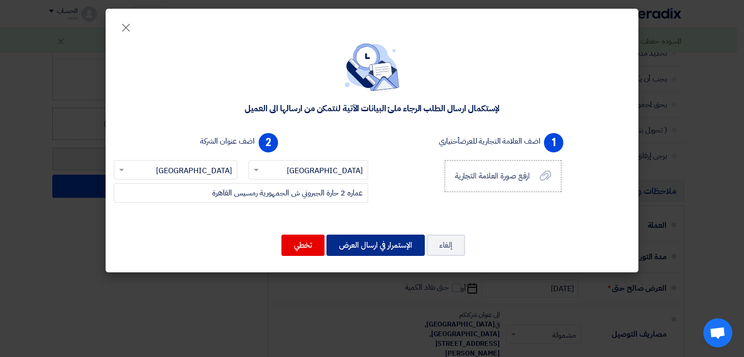
click at [387, 245] on button "الإستمرار في ارسال العرض" at bounding box center [375, 245] width 98 height 21
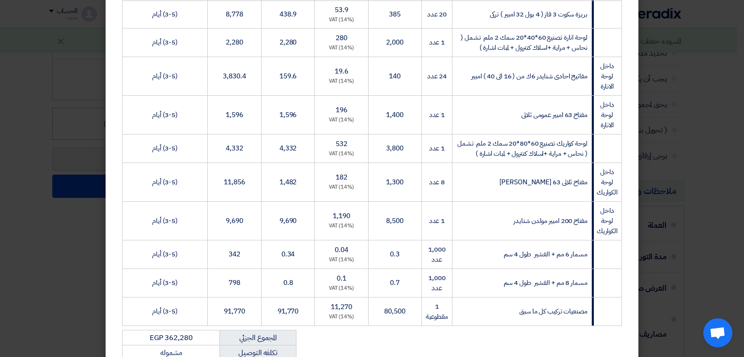
scroll to position [1117, 0]
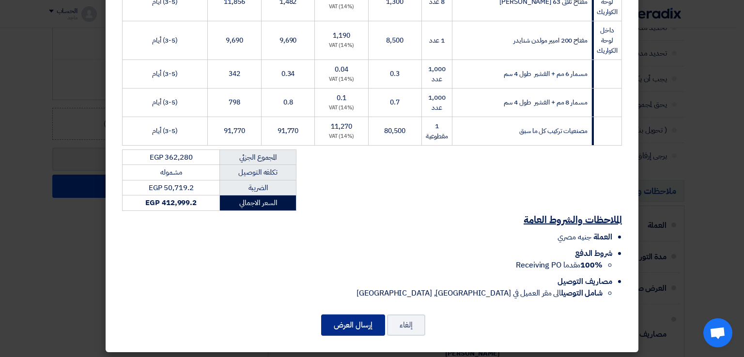
click at [339, 322] on button "إرسال العرض" at bounding box center [353, 325] width 64 height 21
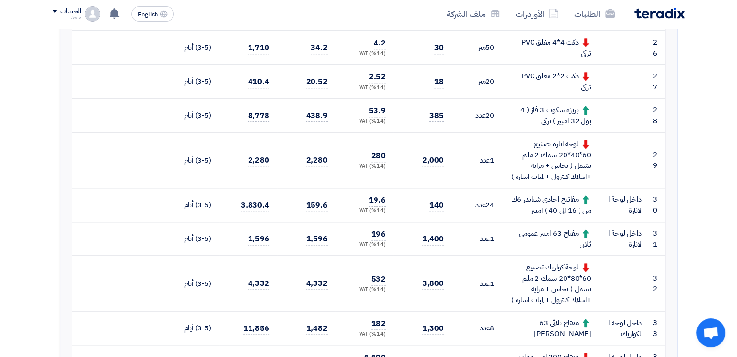
scroll to position [1167, 0]
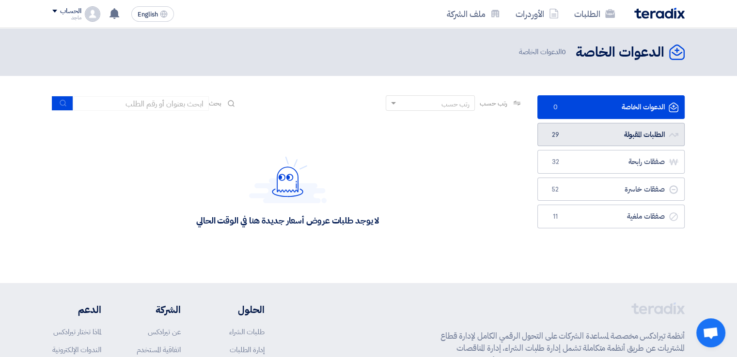
click at [556, 135] on span "29" at bounding box center [555, 135] width 12 height 10
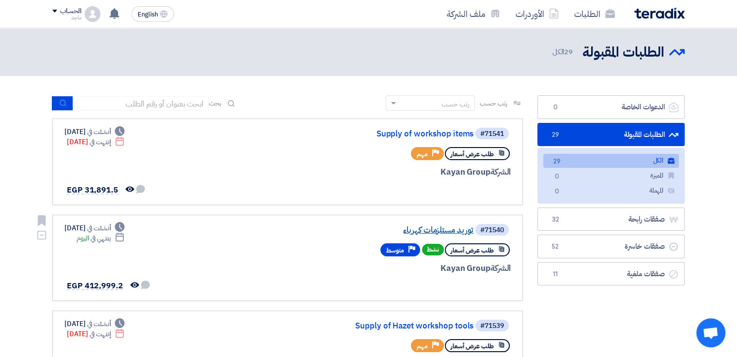
click at [401, 227] on link "توريد مستلزمات كهرباء" at bounding box center [376, 230] width 194 height 9
